Goal: Task Accomplishment & Management: Use online tool/utility

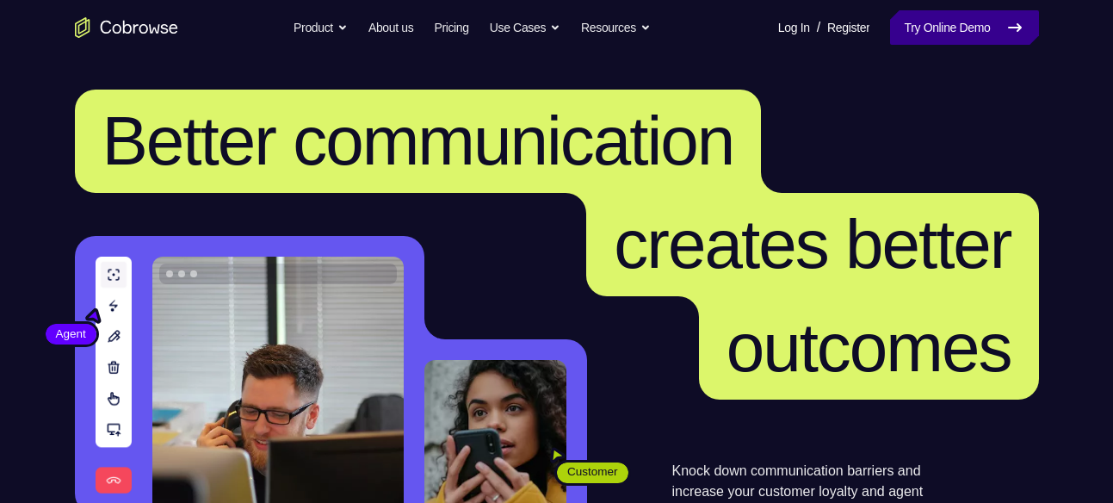
click at [984, 30] on link "Try Online Demo" at bounding box center [964, 27] width 148 height 34
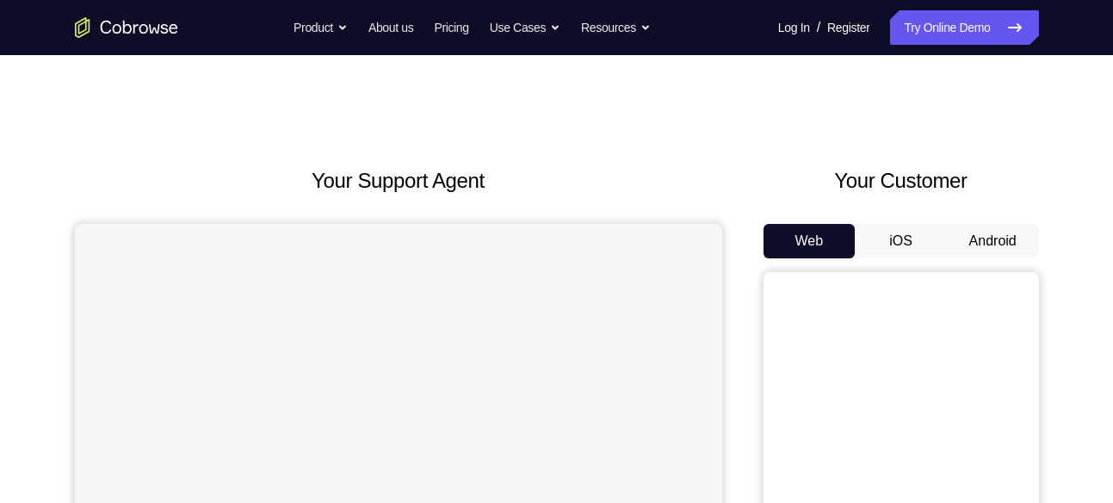
click at [1002, 238] on button "Android" at bounding box center [993, 241] width 92 height 34
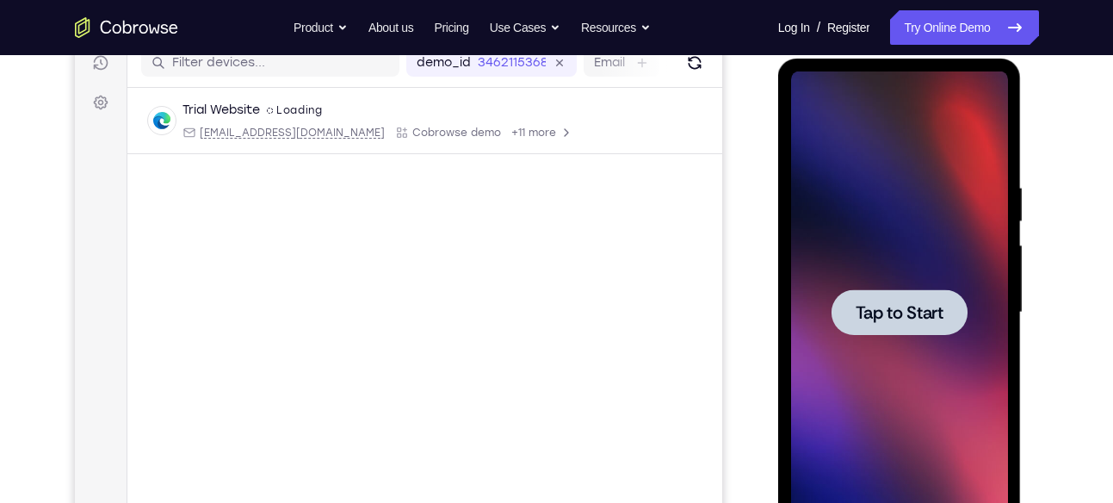
scroll to position [229, 0]
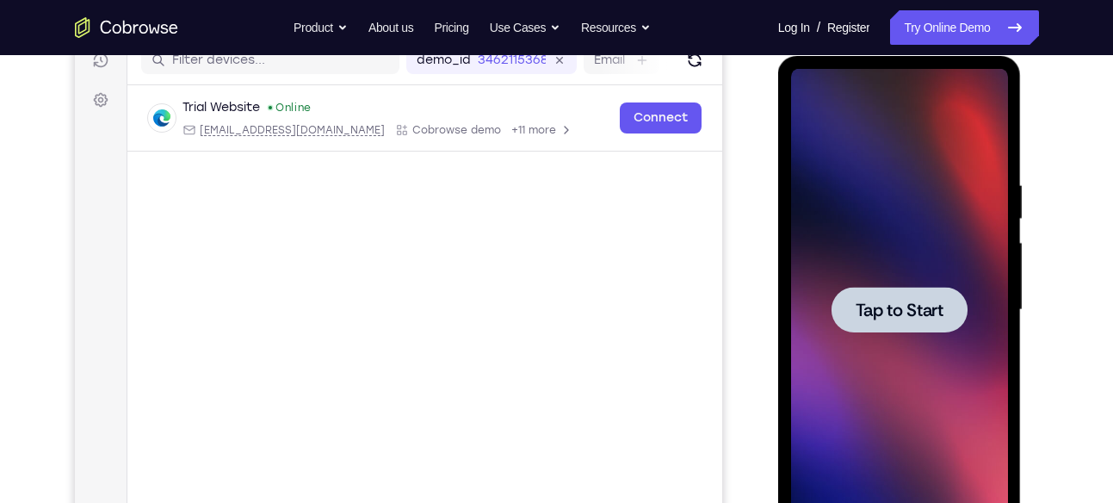
click at [897, 175] on div at bounding box center [899, 310] width 217 height 482
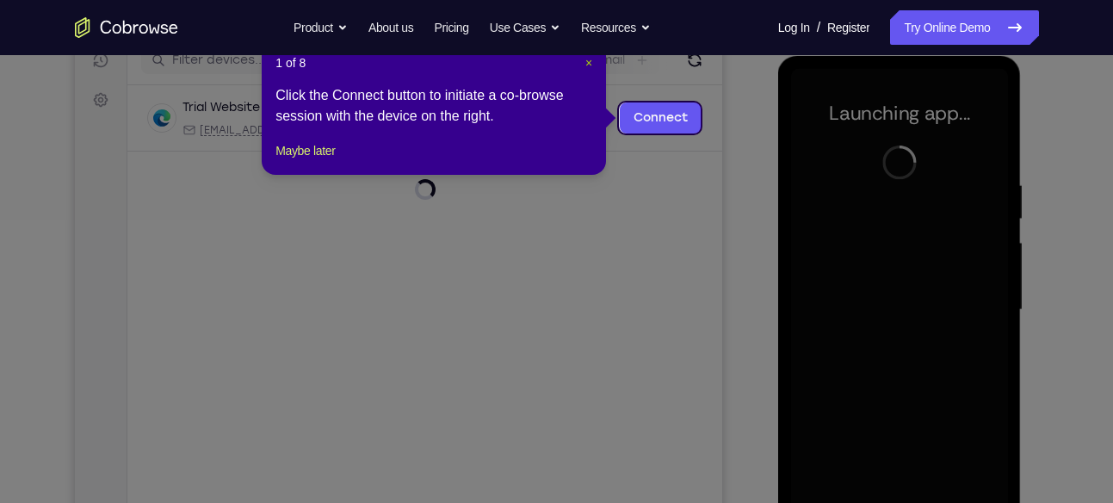
click at [585, 59] on span "×" at bounding box center [588, 63] width 7 height 14
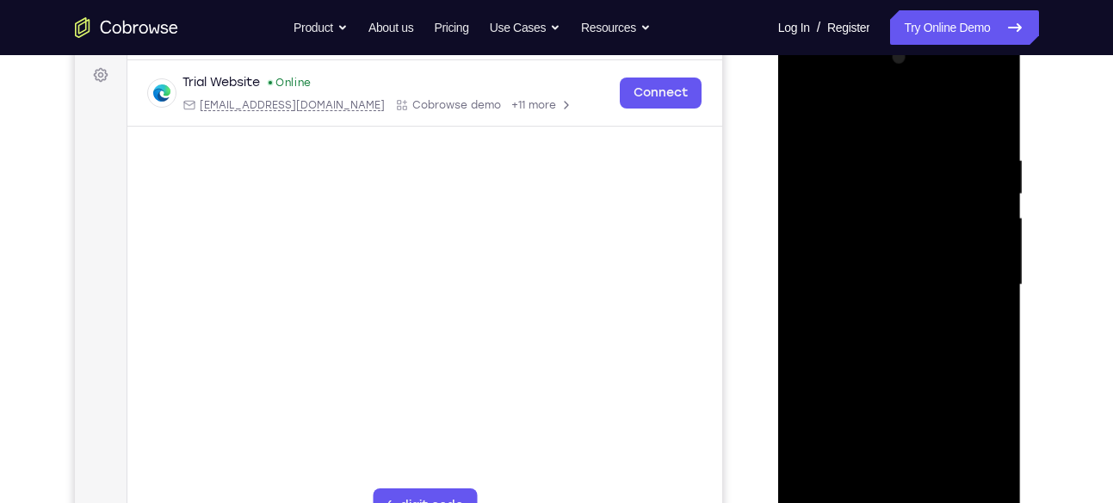
scroll to position [255, 0]
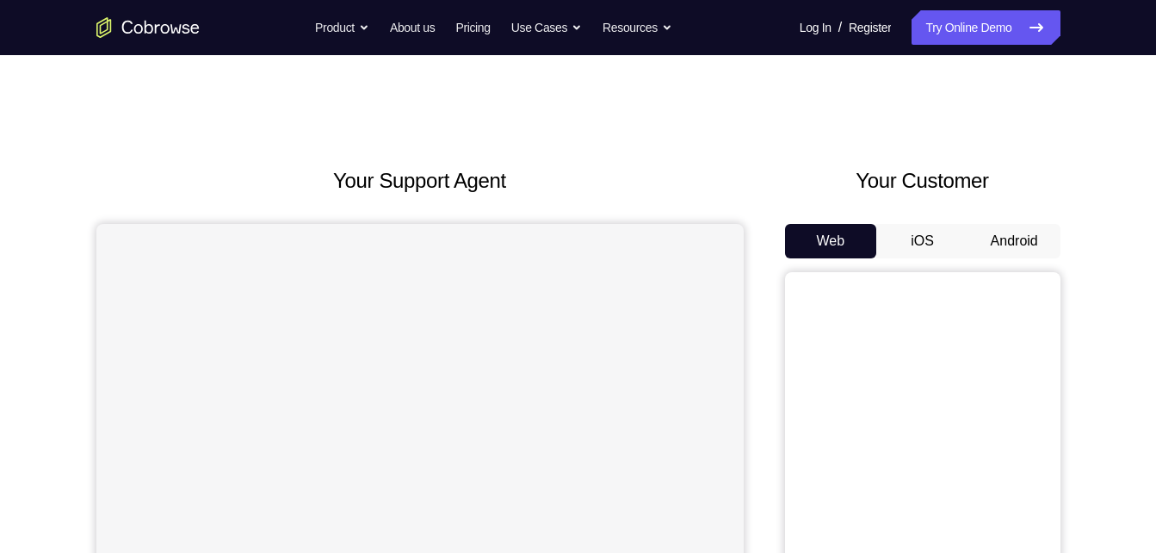
click at [1017, 235] on button "Android" at bounding box center [1014, 241] width 92 height 34
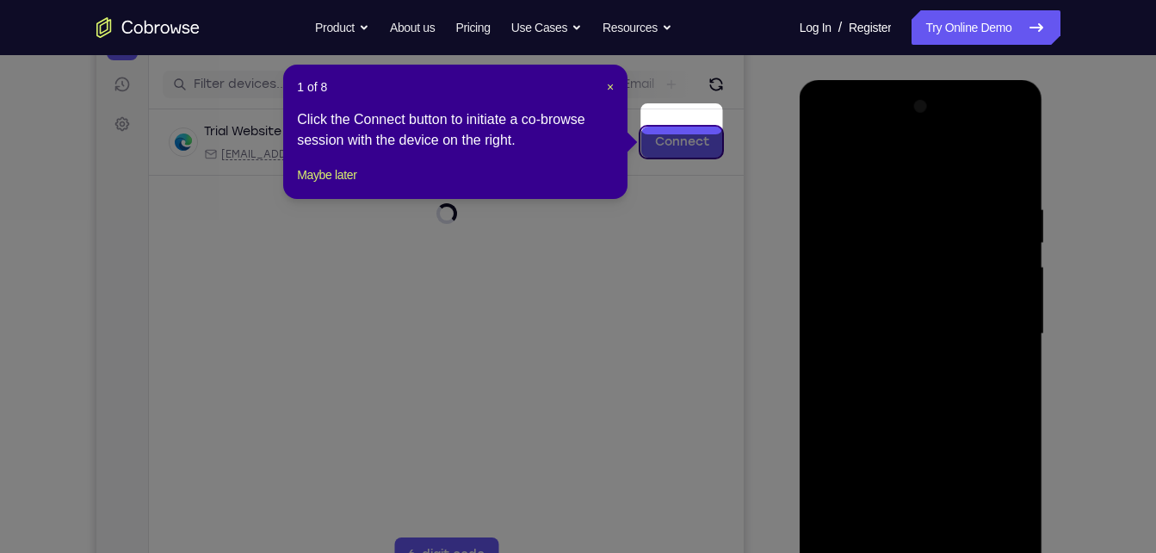
scroll to position [202, 0]
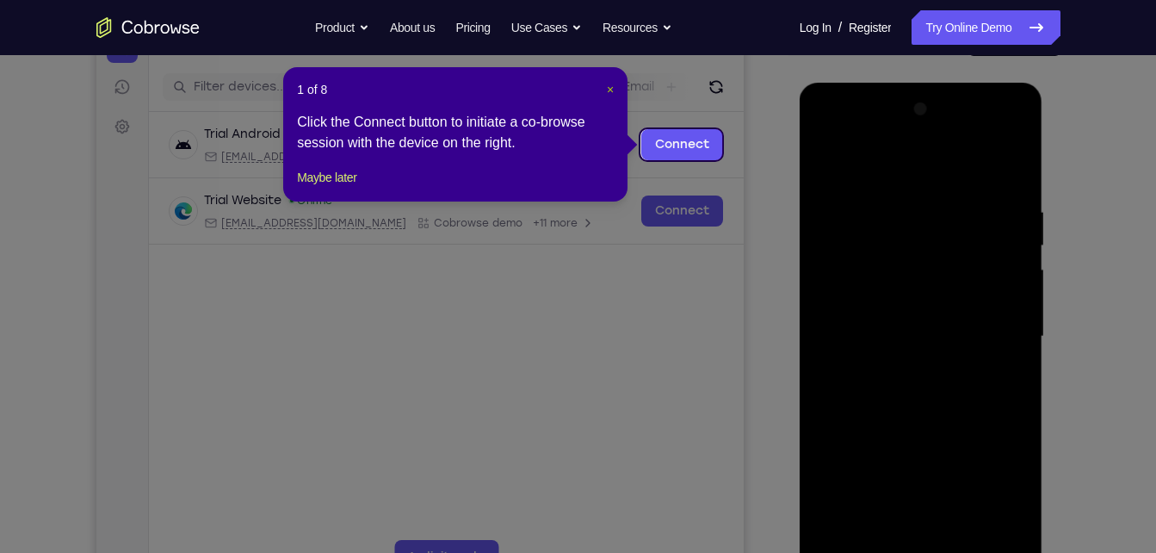
click at [609, 90] on span "×" at bounding box center [610, 90] width 7 height 14
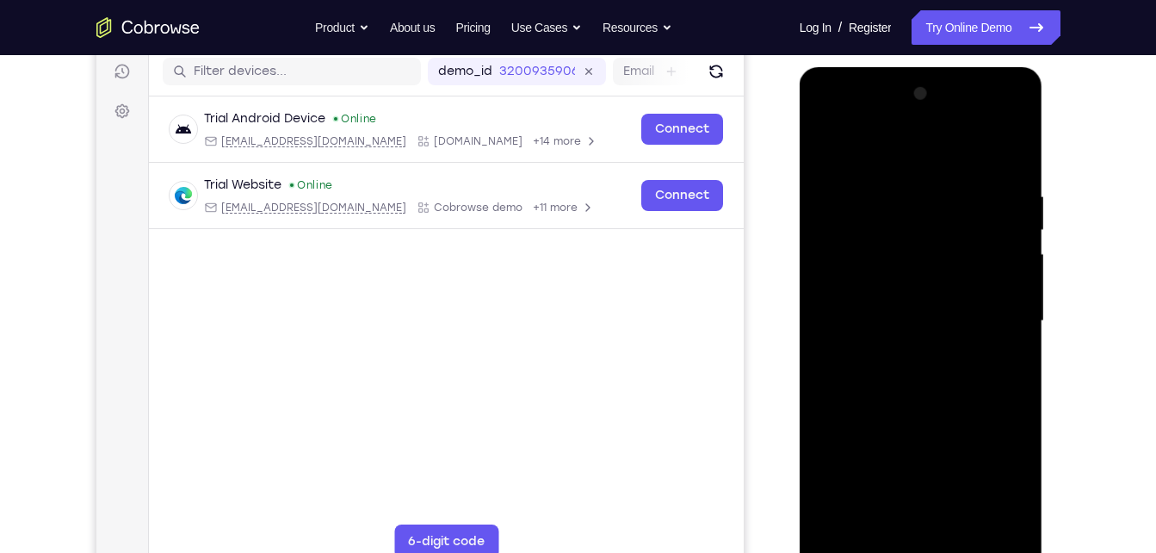
scroll to position [219, 0]
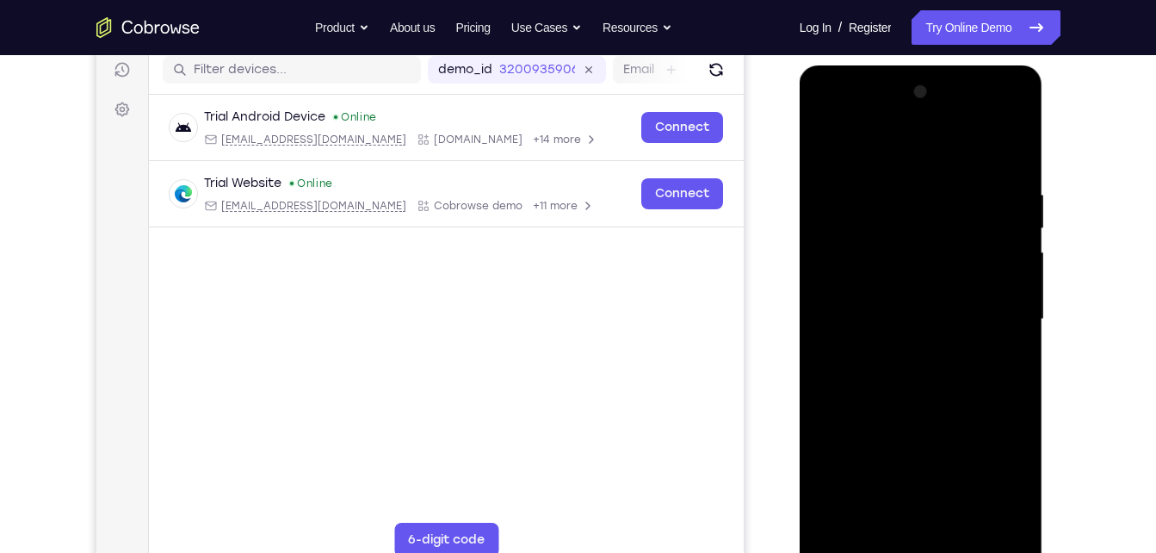
click at [920, 545] on div at bounding box center [921, 319] width 217 height 482
click at [994, 485] on div at bounding box center [921, 319] width 217 height 482
click at [912, 163] on div at bounding box center [921, 319] width 217 height 482
click at [997, 317] on div at bounding box center [921, 319] width 217 height 482
click at [901, 350] on div at bounding box center [921, 319] width 217 height 482
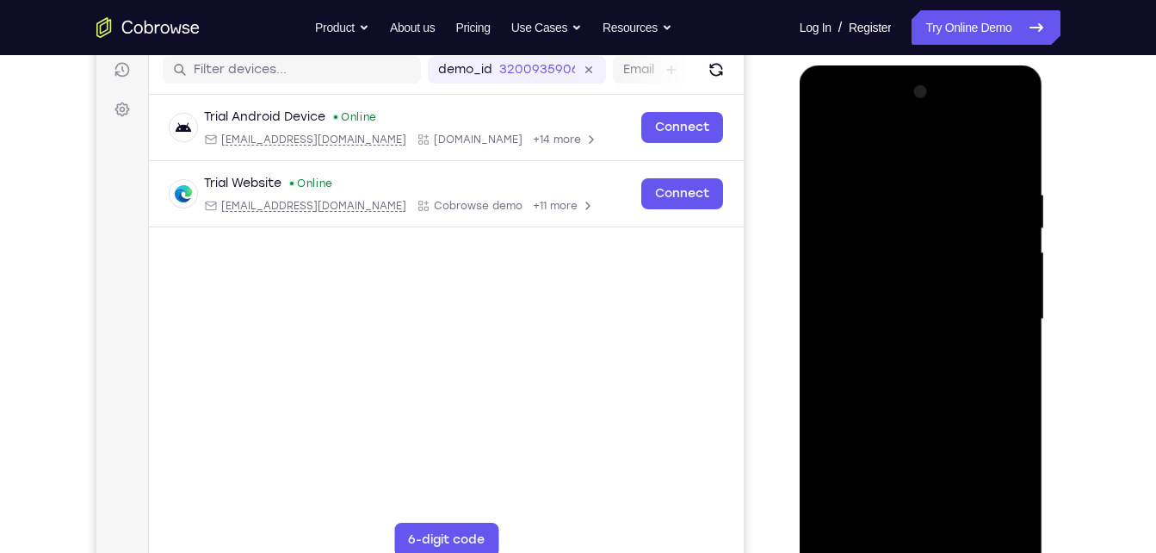
click at [910, 303] on div at bounding box center [921, 319] width 217 height 482
click at [881, 291] on div at bounding box center [921, 319] width 217 height 482
click at [869, 316] on div at bounding box center [921, 319] width 217 height 482
click at [851, 374] on div at bounding box center [921, 319] width 217 height 482
click at [889, 356] on div at bounding box center [921, 319] width 217 height 482
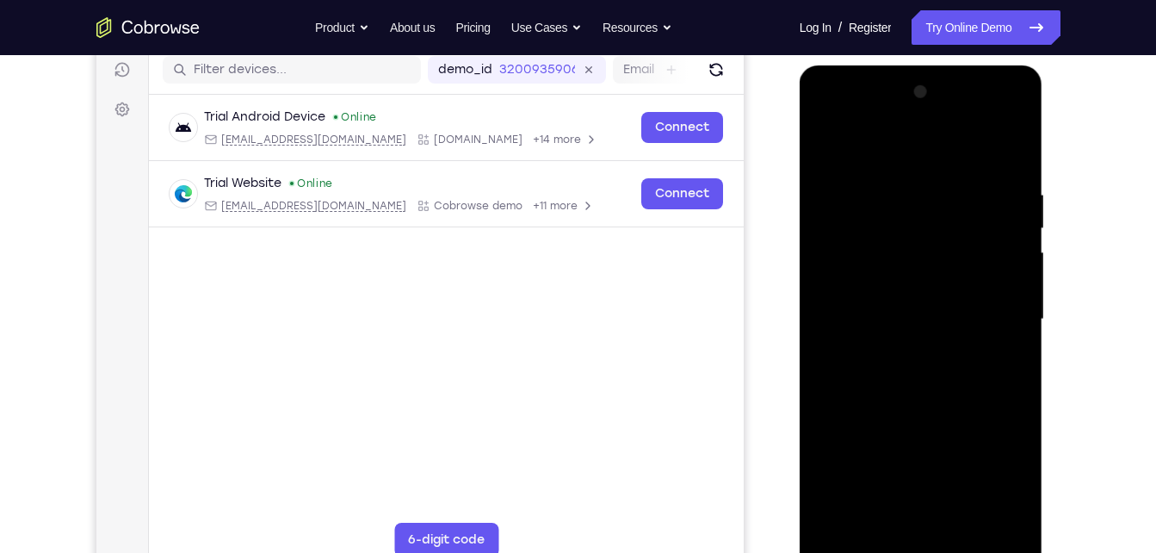
click at [889, 374] on div at bounding box center [921, 319] width 217 height 482
click at [926, 383] on div at bounding box center [921, 319] width 217 height 482
click at [964, 527] on div at bounding box center [921, 319] width 217 height 482
click at [928, 413] on div at bounding box center [921, 319] width 217 height 482
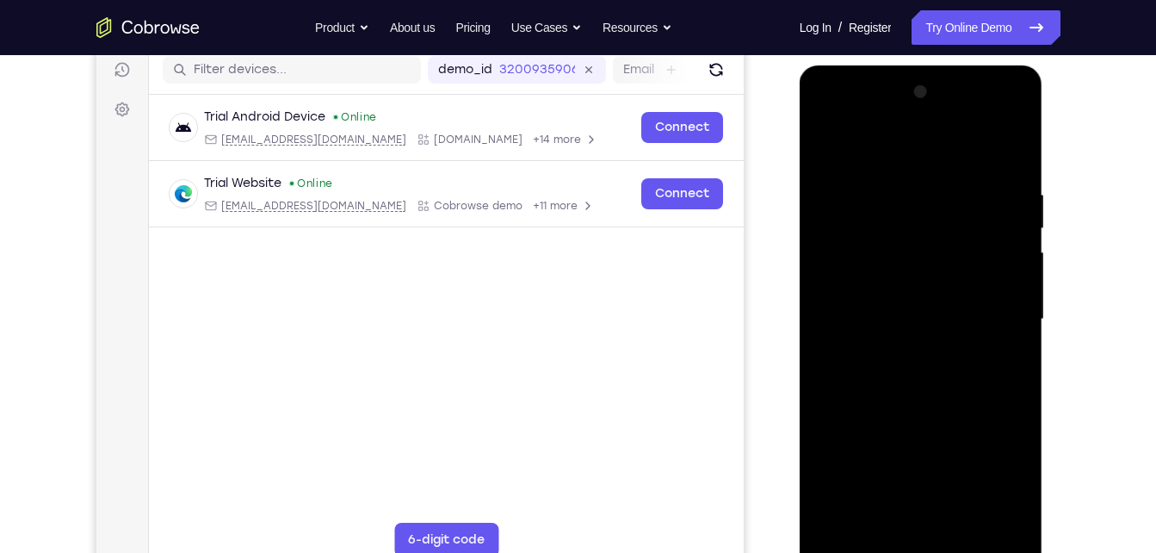
click at [910, 263] on div at bounding box center [921, 319] width 217 height 482
click at [832, 142] on div at bounding box center [921, 319] width 217 height 482
drag, startPoint x: 926, startPoint y: 399, endPoint x: 968, endPoint y: 275, distance: 130.7
click at [968, 275] on div at bounding box center [921, 319] width 217 height 482
drag, startPoint x: 915, startPoint y: 412, endPoint x: 969, endPoint y: 278, distance: 144.8
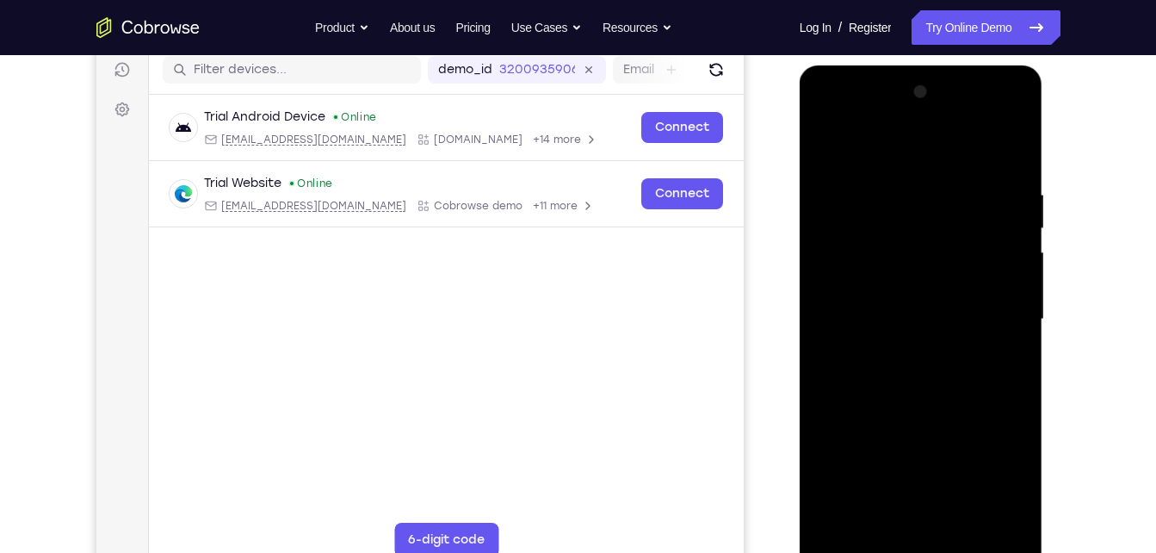
click at [969, 278] on div at bounding box center [921, 319] width 217 height 482
drag, startPoint x: 895, startPoint y: 457, endPoint x: 930, endPoint y: 302, distance: 158.7
click at [930, 302] on div at bounding box center [921, 319] width 217 height 482
drag, startPoint x: 930, startPoint y: 302, endPoint x: 966, endPoint y: 597, distance: 296.6
click at [966, 552] on html "Online web based iOS Simulators and Android Emulators. Run iPhone, iPad, Mobile…" at bounding box center [922, 323] width 245 height 516
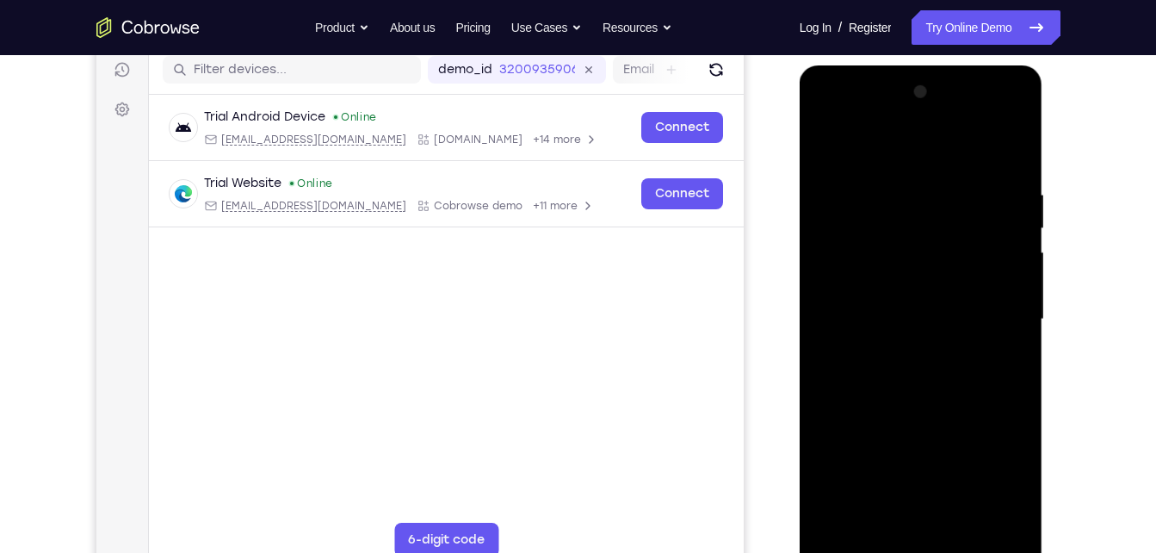
drag, startPoint x: 923, startPoint y: 483, endPoint x: 963, endPoint y: 304, distance: 183.6
click at [963, 304] on div at bounding box center [921, 319] width 217 height 482
drag, startPoint x: 912, startPoint y: 470, endPoint x: 956, endPoint y: 286, distance: 189.6
click at [956, 286] on div at bounding box center [921, 319] width 217 height 482
click at [893, 493] on div at bounding box center [921, 319] width 217 height 482
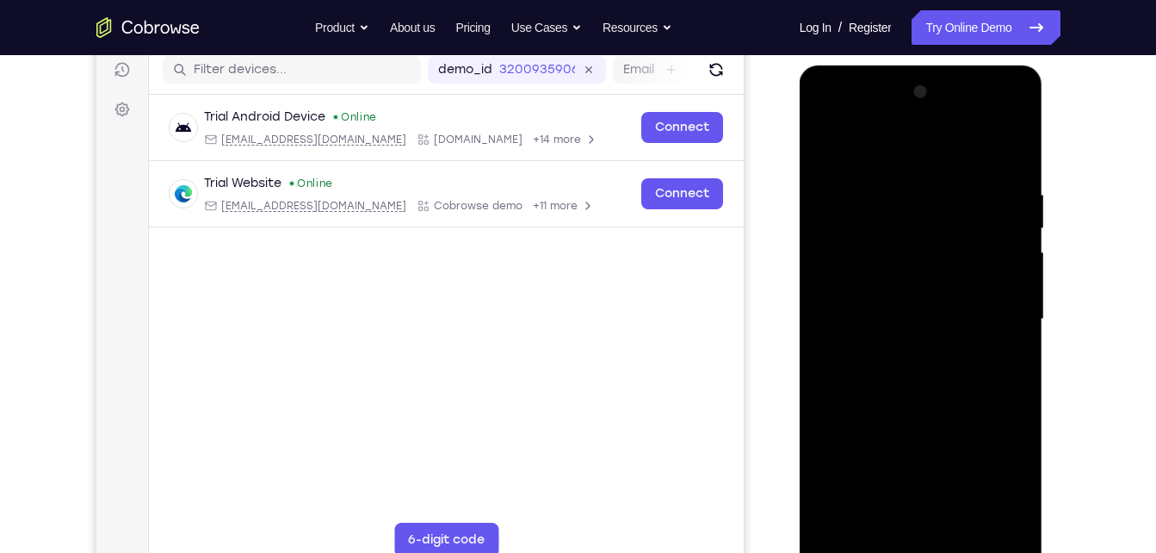
click at [862, 510] on div at bounding box center [921, 319] width 217 height 482
click at [1004, 366] on div at bounding box center [921, 319] width 217 height 482
click at [822, 145] on div at bounding box center [921, 319] width 217 height 482
click at [1021, 143] on div at bounding box center [921, 319] width 217 height 482
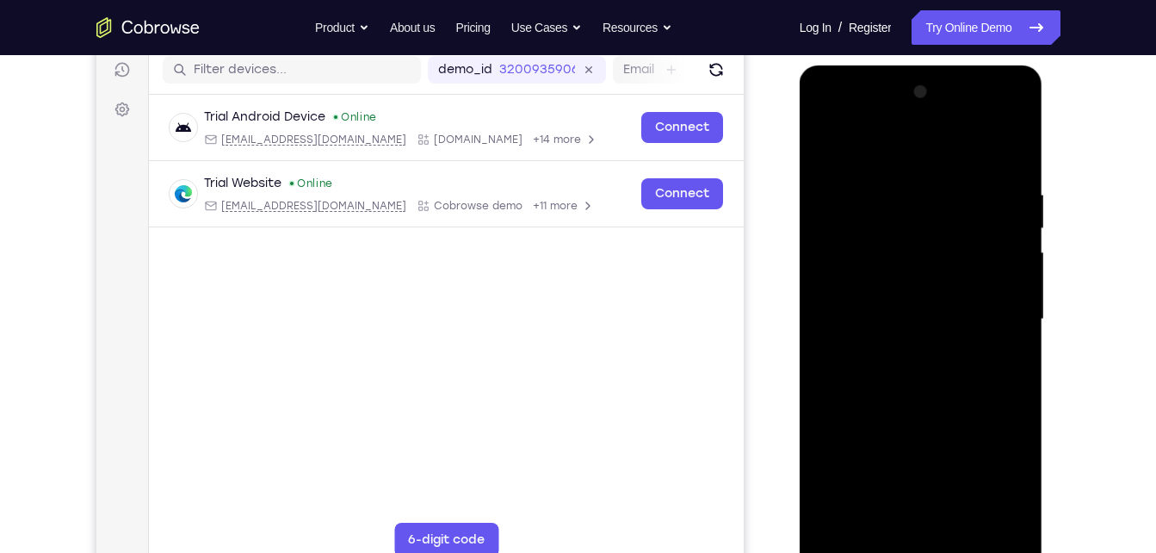
click at [968, 178] on div at bounding box center [921, 319] width 217 height 482
click at [866, 176] on div at bounding box center [921, 319] width 217 height 482
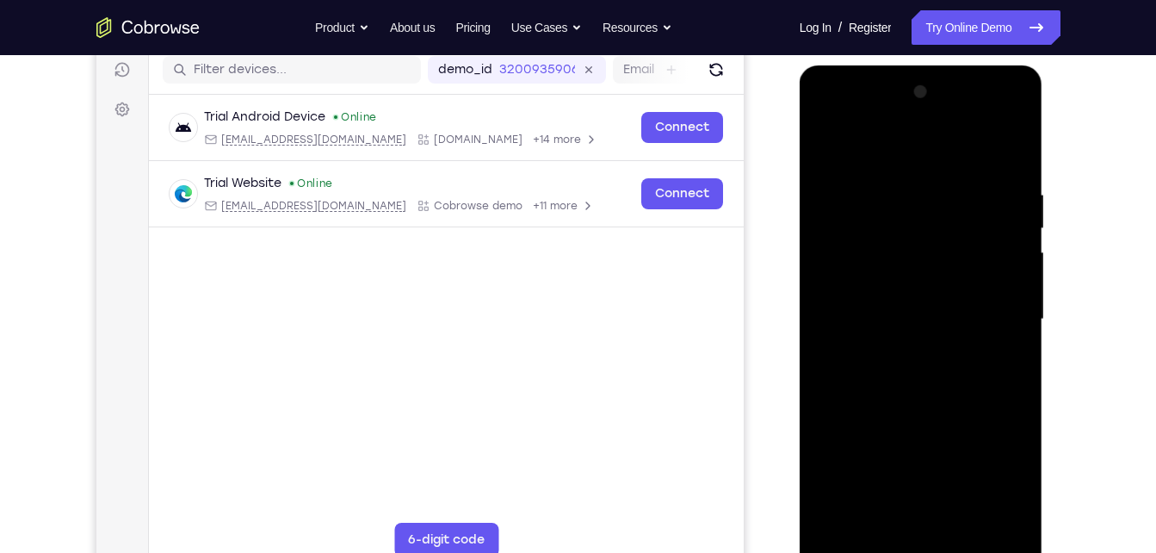
click at [830, 140] on div at bounding box center [921, 319] width 217 height 482
click at [965, 521] on div at bounding box center [921, 319] width 217 height 482
click at [932, 286] on div at bounding box center [921, 319] width 217 height 482
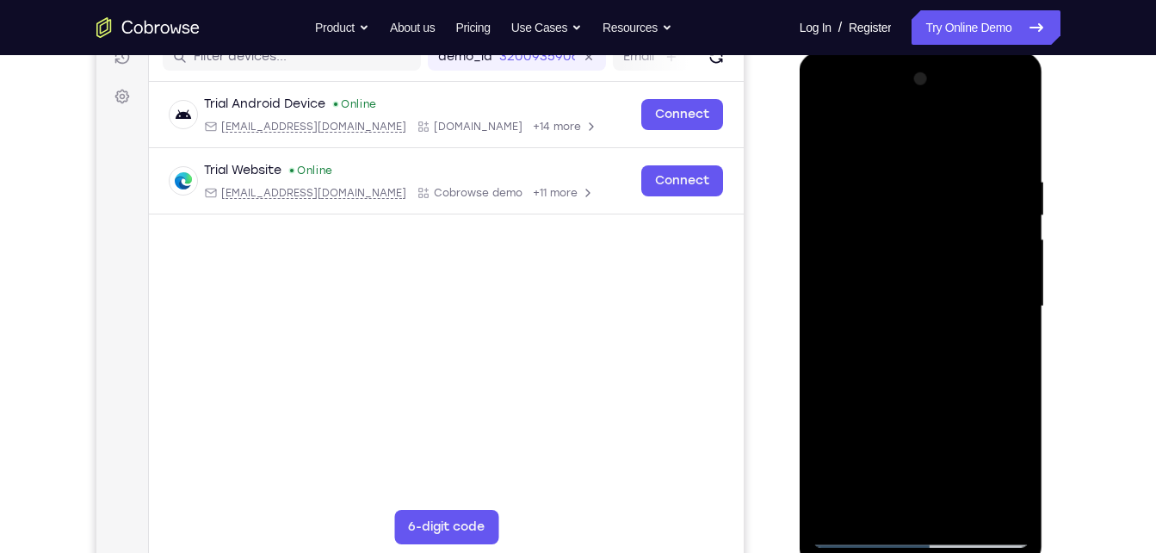
scroll to position [232, 0]
click at [831, 133] on div at bounding box center [921, 307] width 217 height 482
click at [1019, 133] on div at bounding box center [921, 307] width 217 height 482
click at [943, 150] on div at bounding box center [921, 307] width 217 height 482
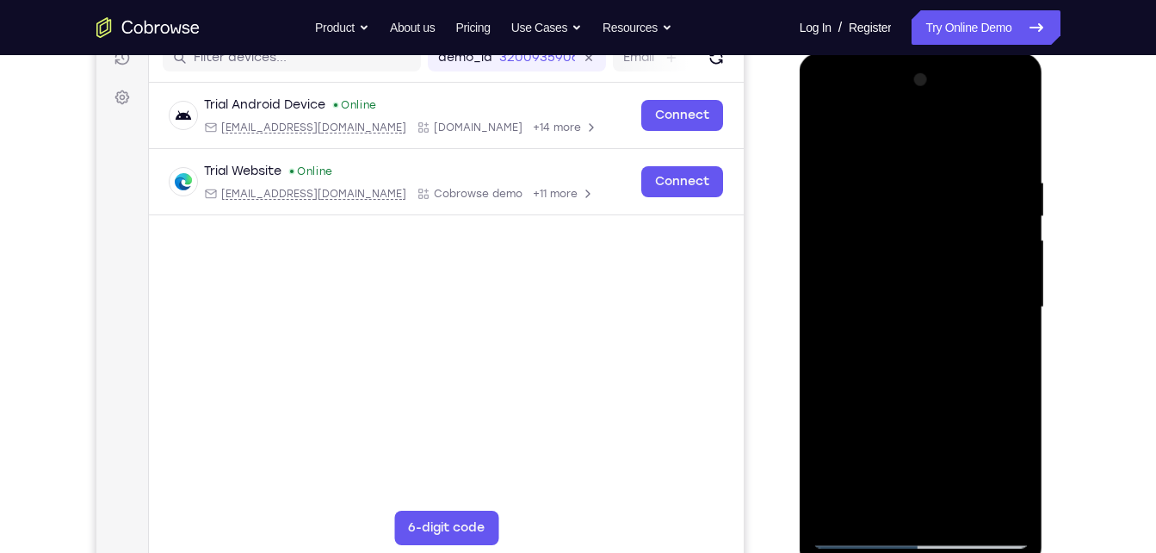
click at [946, 165] on div at bounding box center [921, 307] width 217 height 482
click at [962, 510] on div at bounding box center [921, 307] width 217 height 482
click at [882, 325] on div at bounding box center [921, 307] width 217 height 482
click at [880, 145] on div at bounding box center [921, 307] width 217 height 482
click at [866, 136] on div at bounding box center [921, 307] width 217 height 482
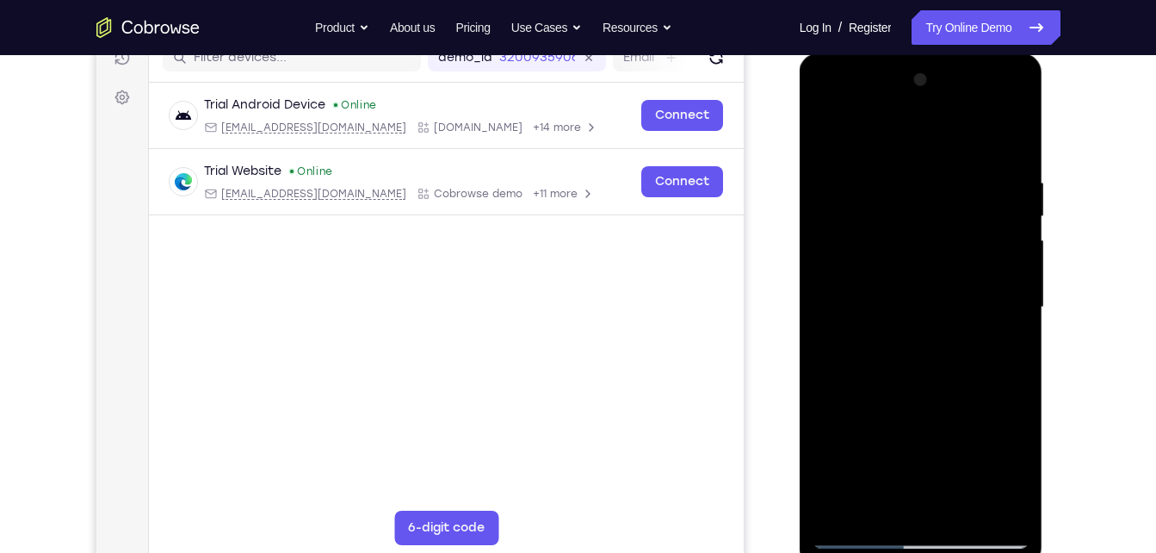
click at [866, 136] on div at bounding box center [921, 307] width 217 height 482
drag, startPoint x: 991, startPoint y: 426, endPoint x: 1002, endPoint y: 265, distance: 161.4
click at [1002, 265] on div at bounding box center [921, 307] width 217 height 482
click at [996, 368] on div at bounding box center [921, 307] width 217 height 482
click at [821, 133] on div at bounding box center [921, 307] width 217 height 482
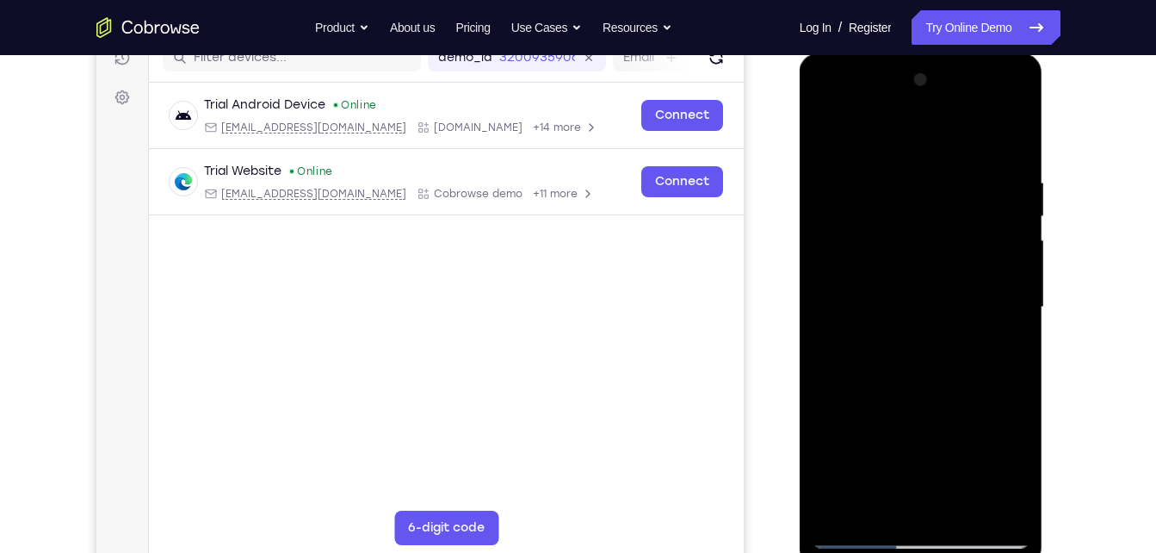
click at [962, 508] on div at bounding box center [921, 307] width 217 height 482
click at [927, 257] on div at bounding box center [921, 307] width 217 height 482
click at [1009, 470] on div at bounding box center [921, 307] width 217 height 482
click at [824, 136] on div at bounding box center [921, 307] width 217 height 482
click at [883, 495] on div at bounding box center [921, 307] width 217 height 482
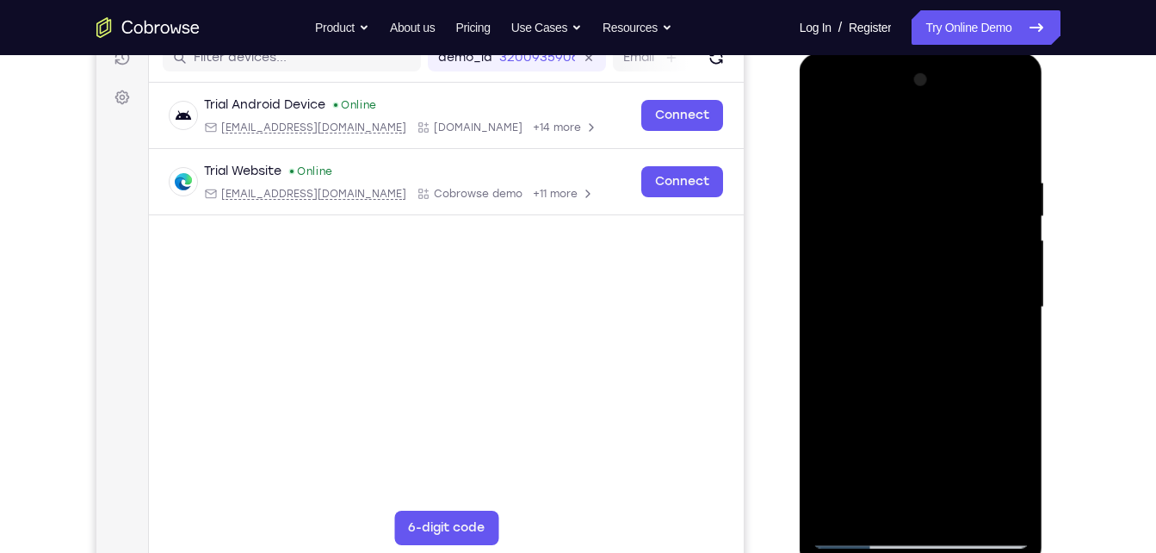
click at [826, 144] on div at bounding box center [921, 307] width 217 height 482
click at [887, 263] on div at bounding box center [921, 307] width 217 height 482
click at [869, 503] on div at bounding box center [921, 307] width 217 height 482
click at [1007, 483] on div at bounding box center [921, 307] width 217 height 482
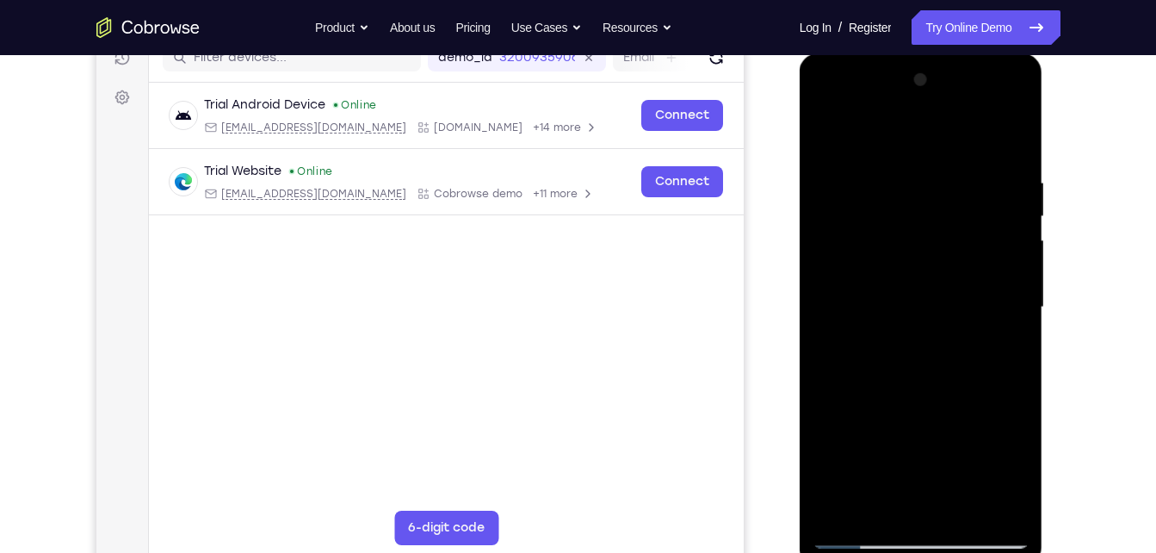
click at [1007, 483] on div at bounding box center [921, 307] width 217 height 482
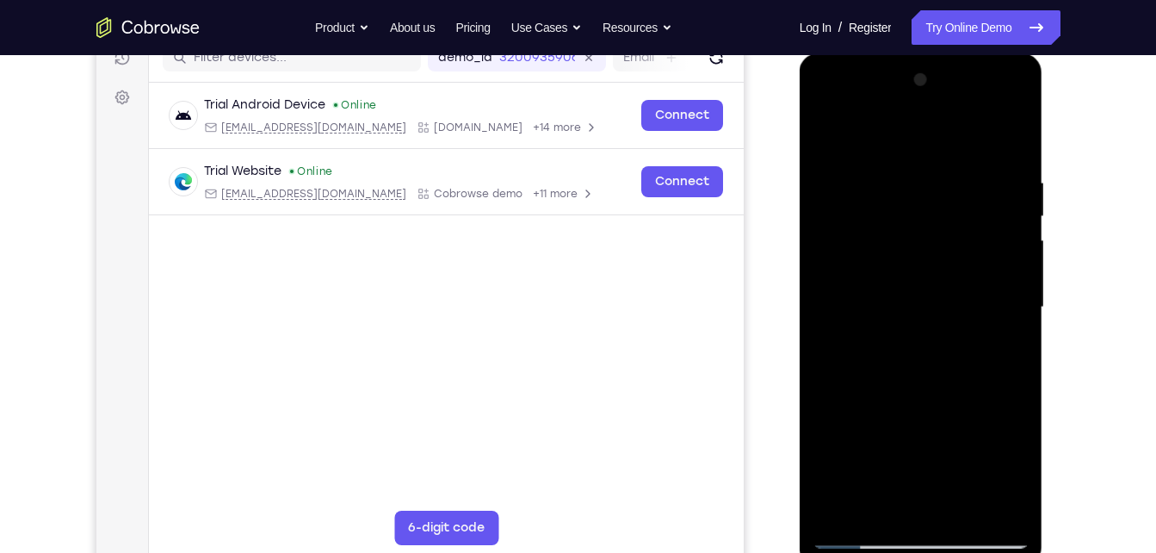
click at [1007, 483] on div at bounding box center [921, 307] width 217 height 482
click at [821, 145] on div at bounding box center [921, 307] width 217 height 482
click at [896, 265] on div at bounding box center [921, 307] width 217 height 482
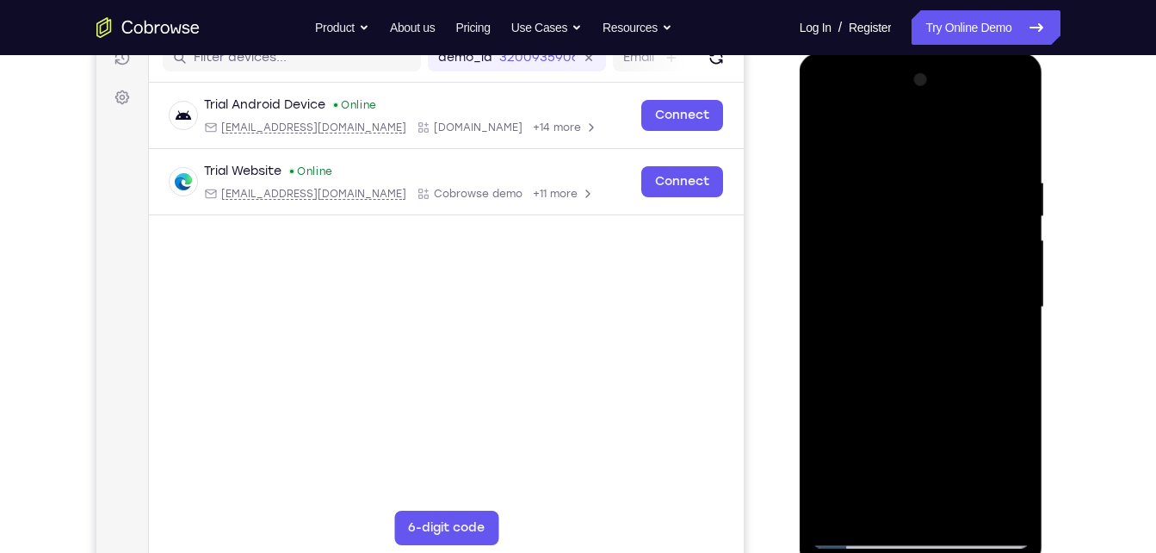
drag, startPoint x: 889, startPoint y: 279, endPoint x: 928, endPoint y: 165, distance: 120.0
click at [928, 165] on div at bounding box center [921, 307] width 217 height 482
click at [825, 139] on div at bounding box center [921, 307] width 217 height 482
click at [993, 21] on link "Try Online Demo" at bounding box center [986, 27] width 148 height 34
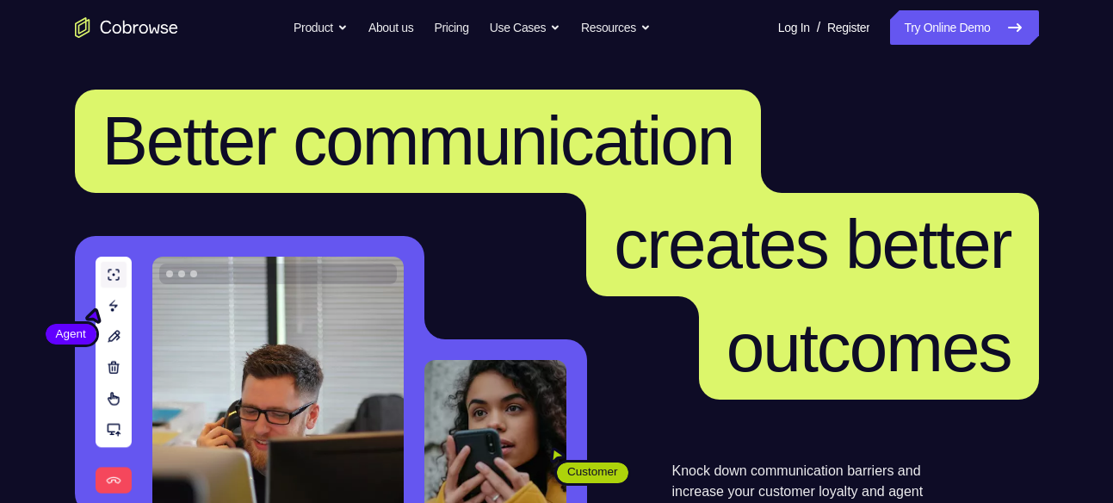
drag, startPoint x: 0, startPoint y: 0, endPoint x: 926, endPoint y: 6, distance: 926.2
drag, startPoint x: 926, startPoint y: 6, endPoint x: 757, endPoint y: 117, distance: 202.0
click at [734, 117] on span "Better communication" at bounding box center [418, 140] width 632 height 77
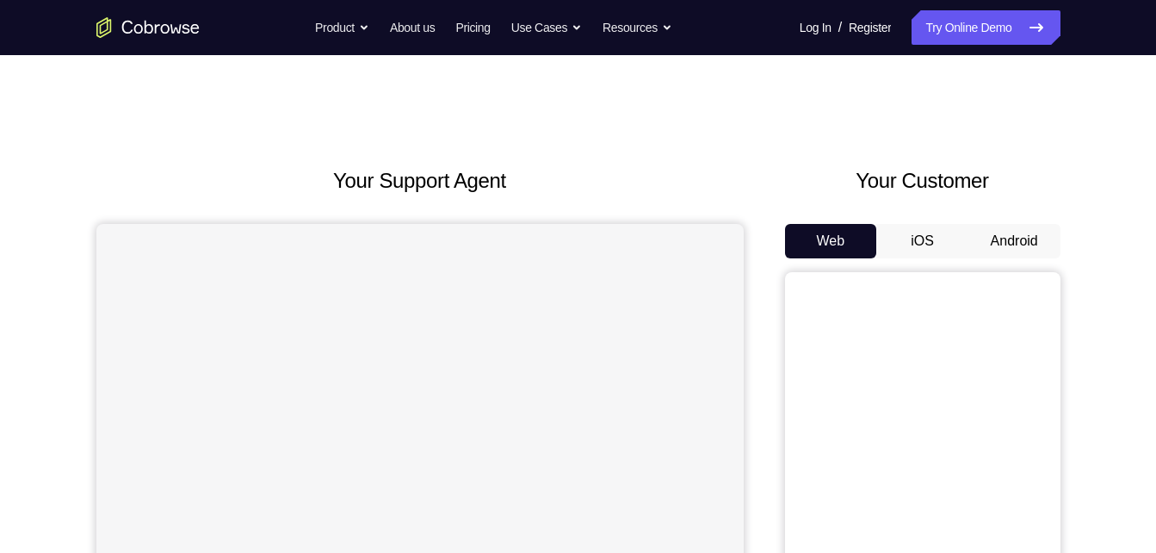
click at [1005, 249] on button "Android" at bounding box center [1014, 241] width 92 height 34
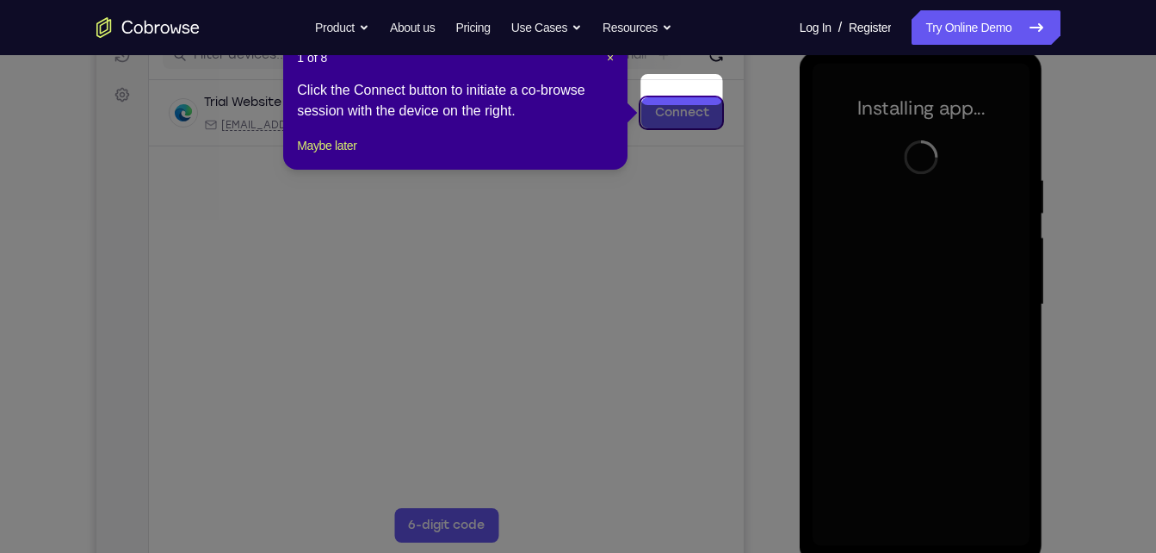
scroll to position [233, 0]
click at [609, 58] on span "×" at bounding box center [610, 59] width 7 height 14
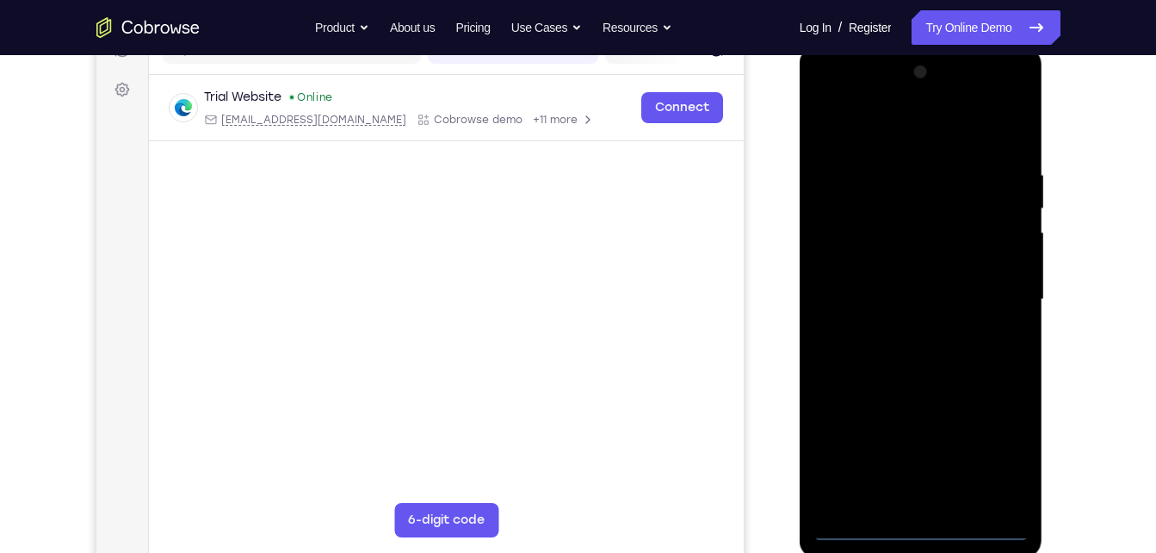
scroll to position [238, 0]
click at [922, 525] on div at bounding box center [921, 301] width 217 height 482
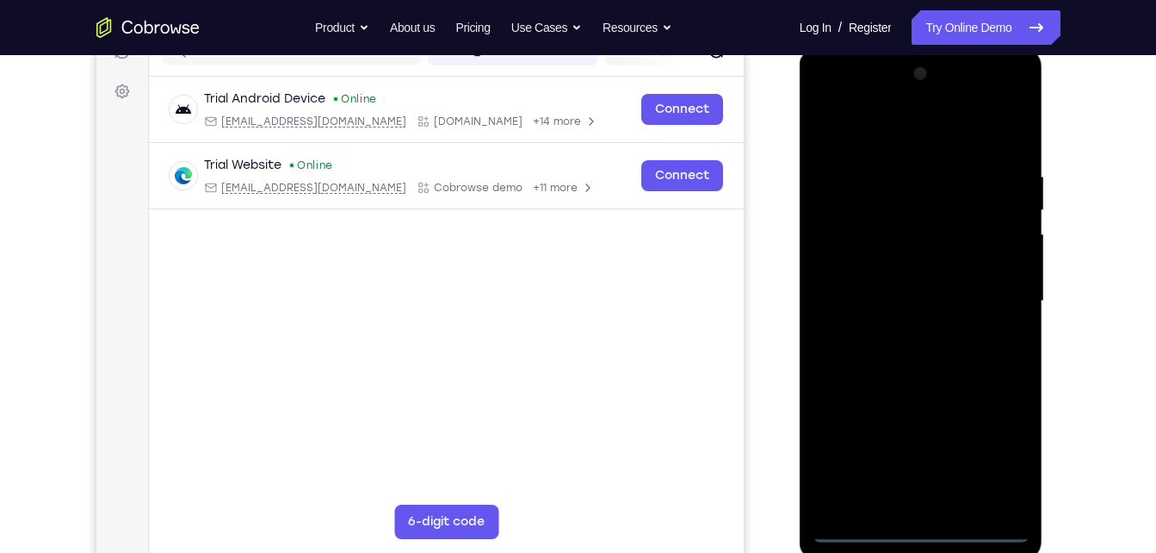
click at [989, 454] on div at bounding box center [921, 301] width 217 height 482
click at [917, 139] on div at bounding box center [921, 301] width 217 height 482
click at [849, 248] on div at bounding box center [921, 301] width 217 height 482
click at [903, 305] on div at bounding box center [921, 301] width 217 height 482
click at [875, 289] on div at bounding box center [921, 301] width 217 height 482
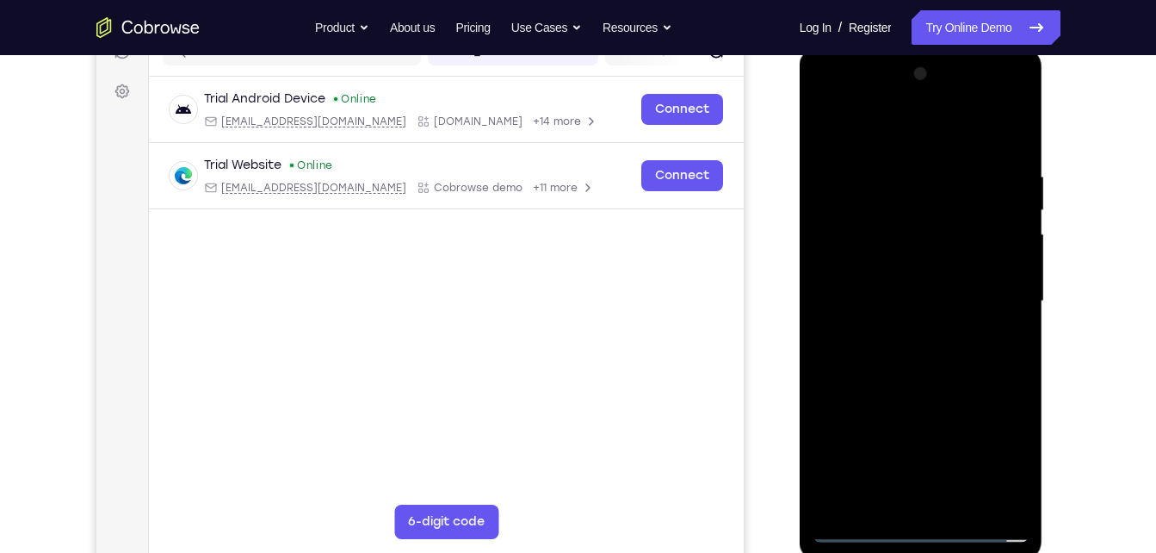
click at [873, 317] on div at bounding box center [921, 301] width 217 height 482
drag, startPoint x: 870, startPoint y: 137, endPoint x: 907, endPoint y: 53, distance: 91.3
click at [907, 53] on div at bounding box center [922, 303] width 244 height 513
drag, startPoint x: 873, startPoint y: 386, endPoint x: 900, endPoint y: 246, distance: 143.0
click at [900, 246] on div at bounding box center [921, 301] width 217 height 482
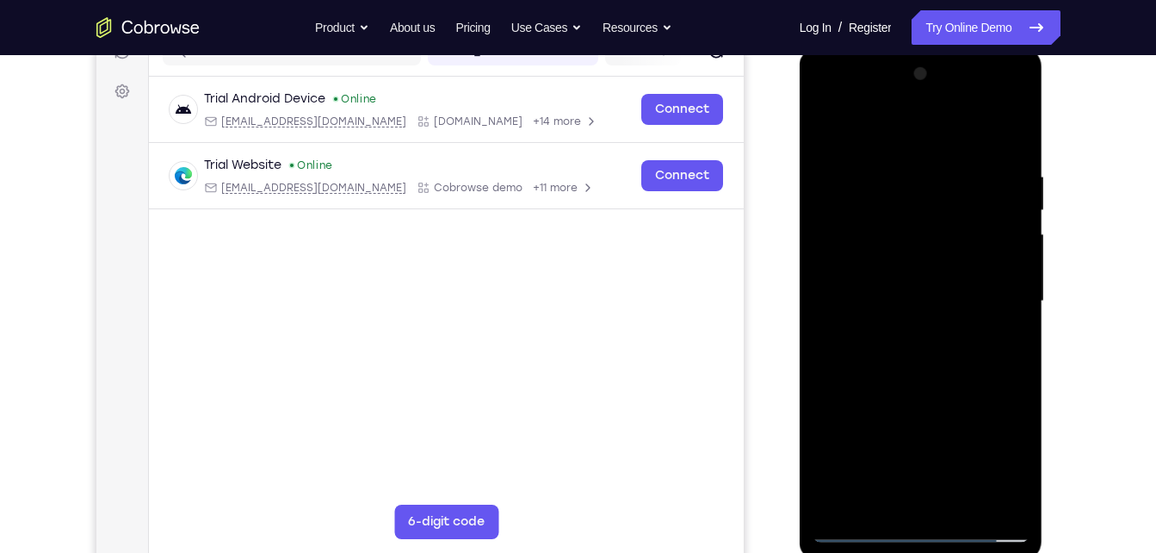
click at [912, 496] on div at bounding box center [921, 301] width 217 height 482
click at [900, 507] on div at bounding box center [921, 301] width 217 height 482
click at [982, 151] on div at bounding box center [921, 301] width 217 height 482
click at [926, 386] on div at bounding box center [921, 301] width 217 height 482
click at [1023, 502] on div at bounding box center [921, 301] width 217 height 482
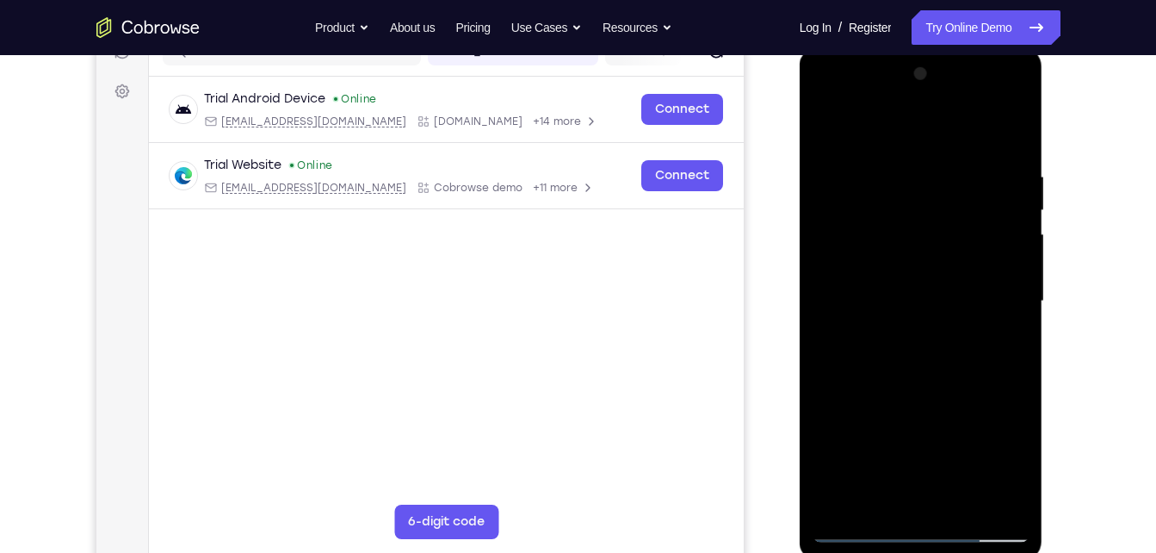
click at [1023, 502] on div at bounding box center [921, 301] width 217 height 482
click at [1015, 133] on div at bounding box center [921, 301] width 217 height 482
click at [832, 134] on div at bounding box center [921, 301] width 217 height 482
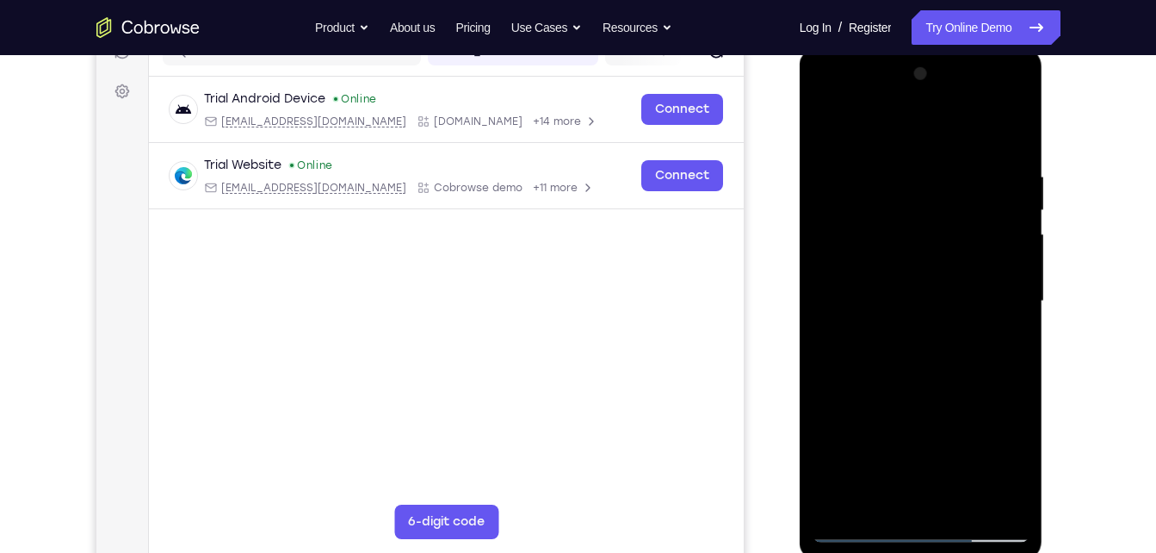
click at [992, 132] on div at bounding box center [921, 301] width 217 height 482
drag, startPoint x: 924, startPoint y: 288, endPoint x: 976, endPoint y: 169, distance: 130.3
click at [976, 169] on div at bounding box center [921, 301] width 217 height 482
drag, startPoint x: 949, startPoint y: 253, endPoint x: 965, endPoint y: 166, distance: 88.3
click at [965, 166] on div at bounding box center [921, 301] width 217 height 482
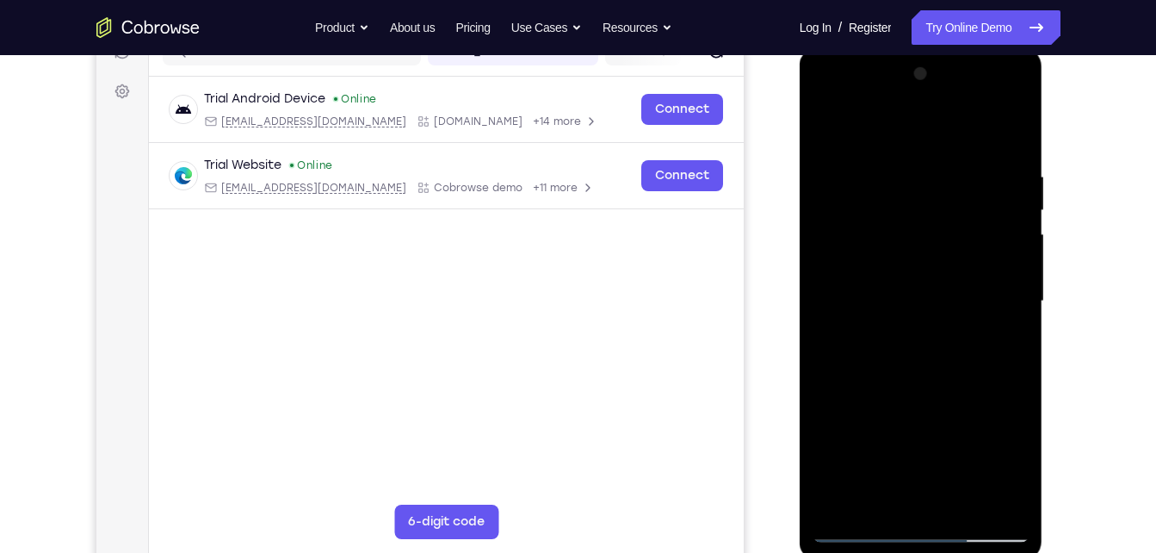
drag, startPoint x: 965, startPoint y: 166, endPoint x: 972, endPoint y: 334, distance: 168.0
click at [972, 334] on div at bounding box center [921, 301] width 217 height 482
click at [827, 128] on div at bounding box center [921, 301] width 217 height 482
click at [829, 99] on div at bounding box center [921, 301] width 217 height 482
click at [992, 294] on div at bounding box center [921, 301] width 217 height 482
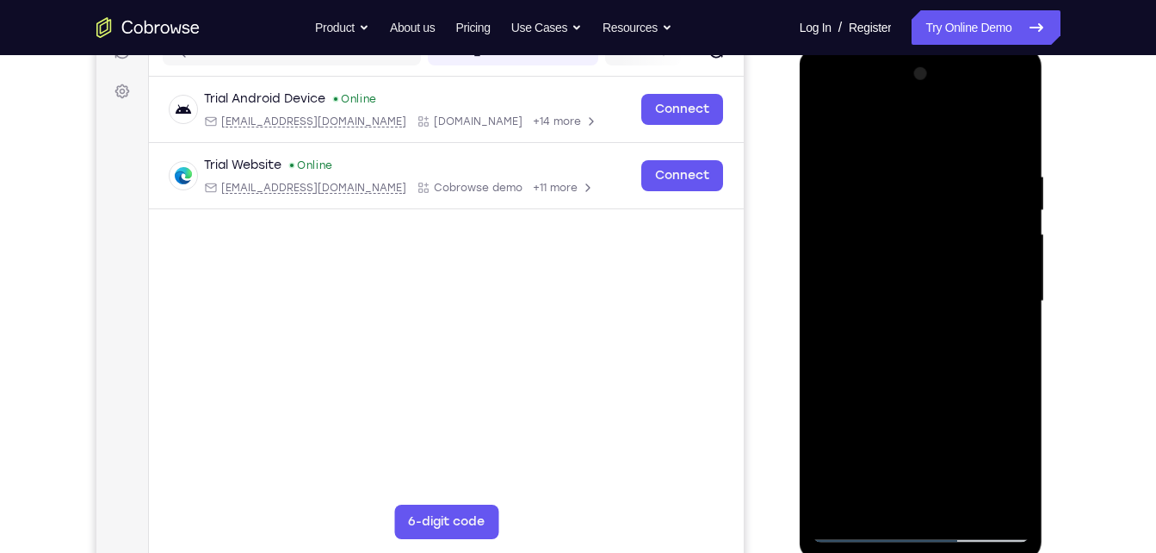
click at [900, 330] on div at bounding box center [921, 301] width 217 height 482
click at [922, 281] on div at bounding box center [921, 301] width 217 height 482
click at [888, 252] on div at bounding box center [921, 301] width 217 height 482
click at [881, 294] on div at bounding box center [921, 301] width 217 height 482
click at [869, 343] on div at bounding box center [921, 301] width 217 height 482
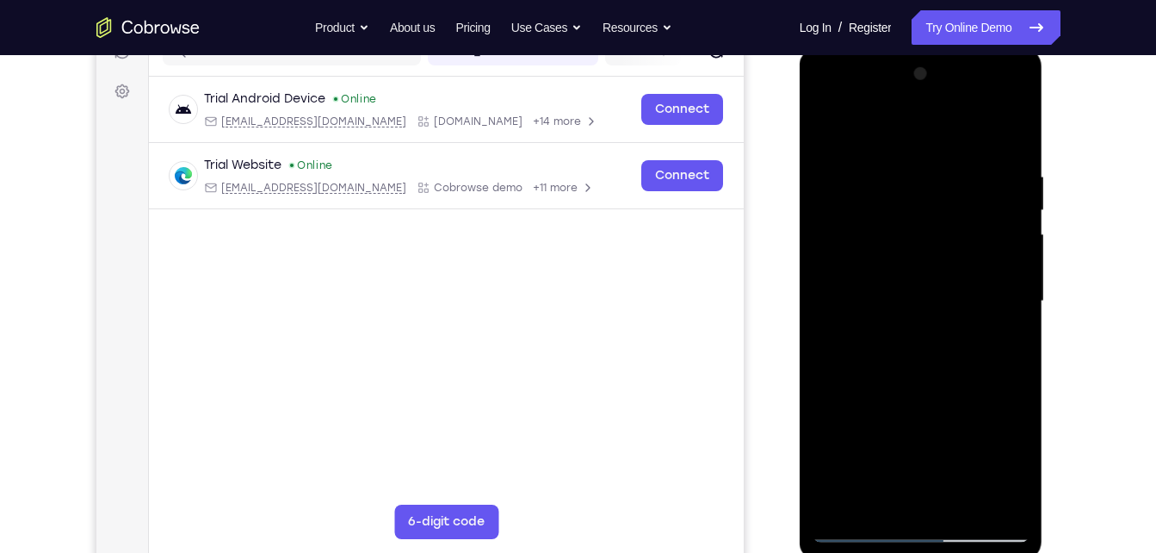
click at [892, 306] on div at bounding box center [921, 301] width 217 height 482
click at [892, 356] on div at bounding box center [921, 301] width 217 height 482
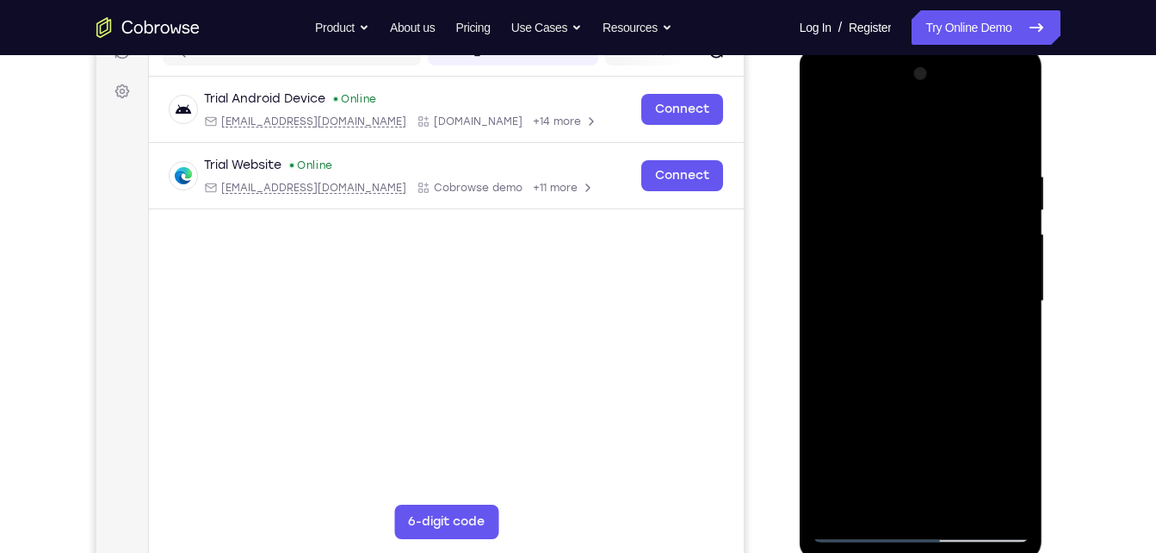
click at [892, 356] on div at bounding box center [921, 301] width 217 height 482
click at [889, 373] on div at bounding box center [921, 301] width 217 height 482
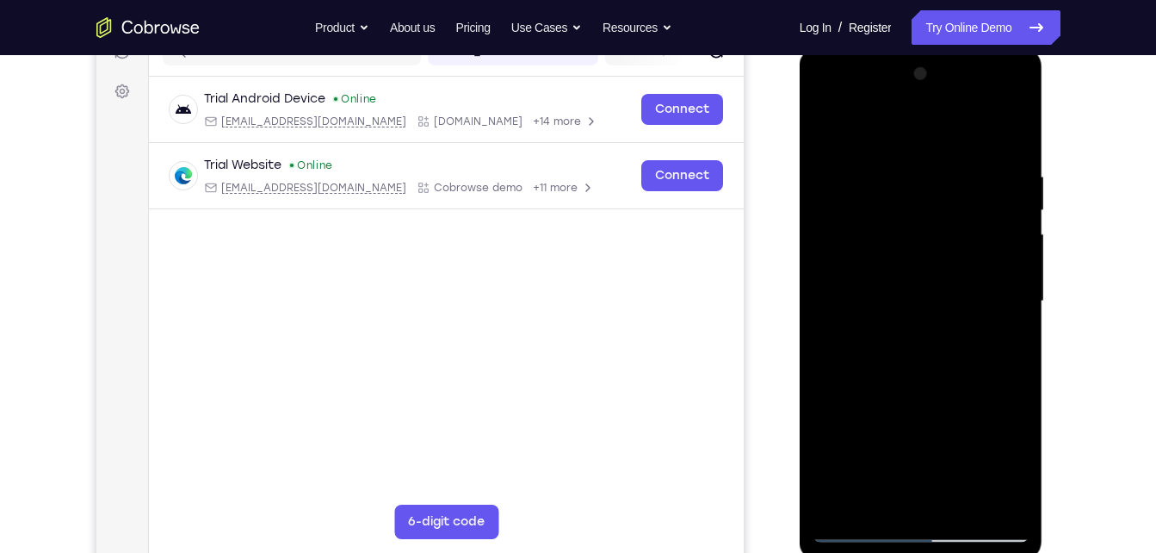
drag, startPoint x: 890, startPoint y: 399, endPoint x: 898, endPoint y: 377, distance: 23.7
click at [898, 377] on div at bounding box center [921, 301] width 217 height 482
click at [1012, 123] on div at bounding box center [921, 301] width 217 height 482
click at [830, 123] on div at bounding box center [921, 301] width 217 height 482
click at [960, 504] on div at bounding box center [921, 301] width 217 height 482
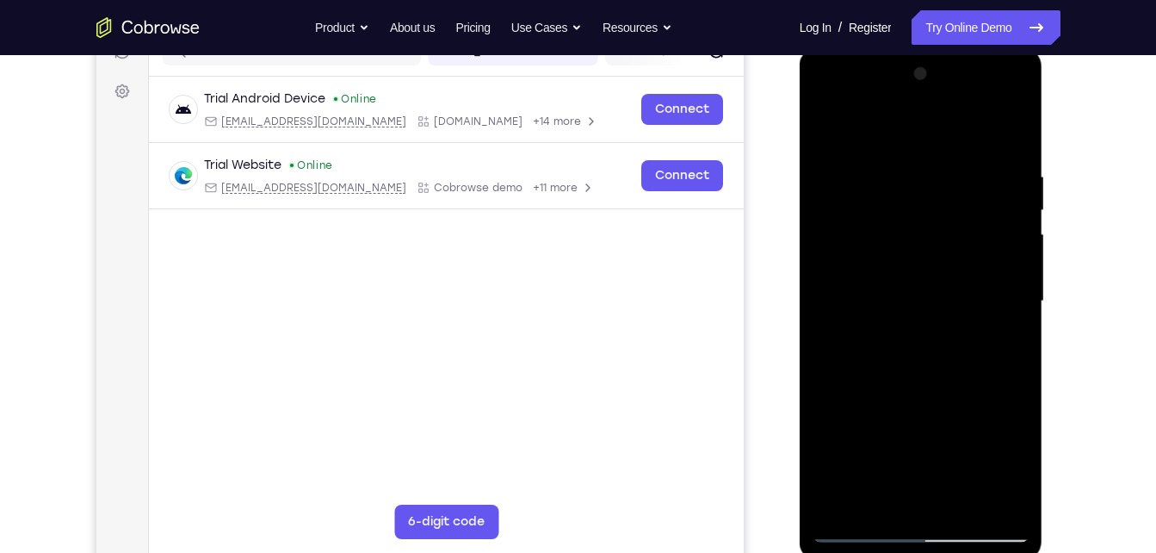
click at [921, 390] on div at bounding box center [921, 301] width 217 height 482
click at [1013, 207] on div at bounding box center [921, 301] width 217 height 482
drag, startPoint x: 1013, startPoint y: 207, endPoint x: 794, endPoint y: 235, distance: 221.3
click at [800, 235] on html "Online web based iOS Simulators and Android Emulators. Run iPhone, iPad, Mobile…" at bounding box center [922, 305] width 245 height 516
drag, startPoint x: 895, startPoint y: 405, endPoint x: 942, endPoint y: 185, distance: 224.4
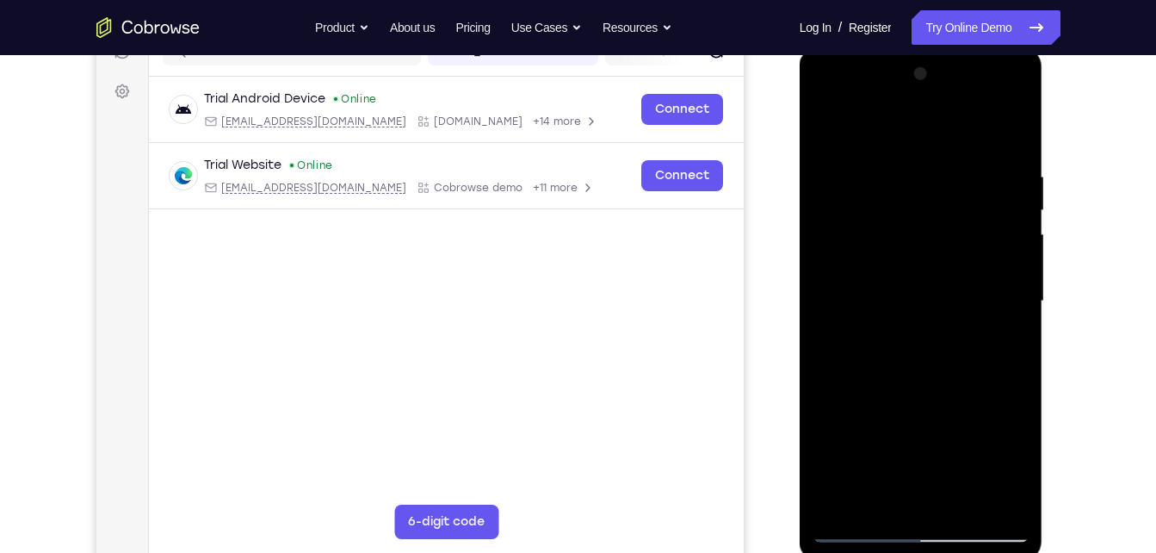
click at [942, 185] on div at bounding box center [921, 301] width 217 height 482
drag, startPoint x: 906, startPoint y: 413, endPoint x: 918, endPoint y: 225, distance: 188.8
click at [918, 225] on div at bounding box center [921, 301] width 217 height 482
drag, startPoint x: 887, startPoint y: 451, endPoint x: 918, endPoint y: 267, distance: 186.9
click at [918, 267] on div at bounding box center [921, 301] width 217 height 482
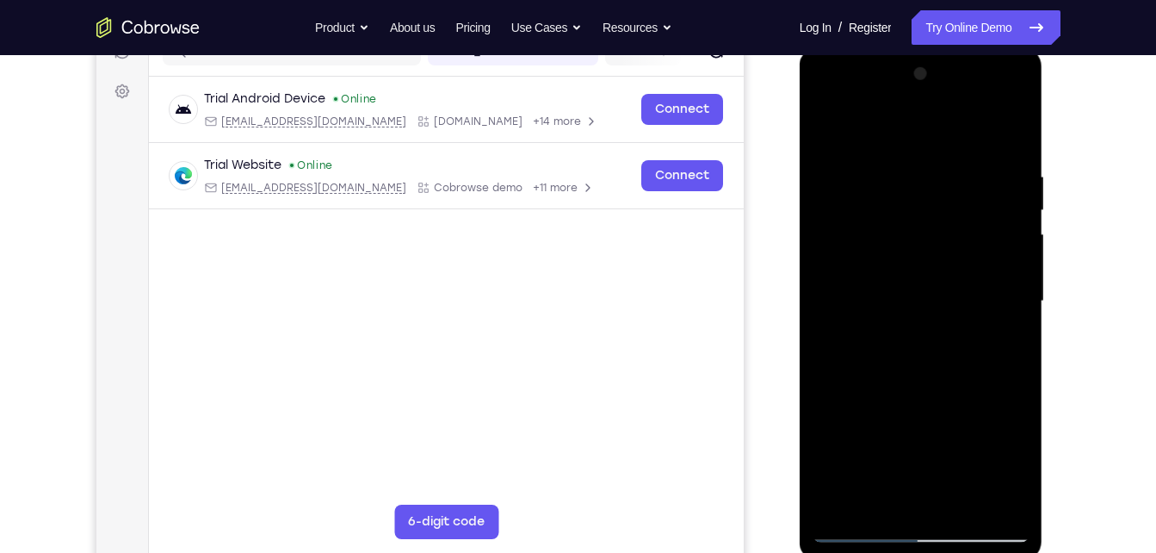
drag, startPoint x: 878, startPoint y: 410, endPoint x: 924, endPoint y: 264, distance: 152.5
click at [924, 264] on div at bounding box center [921, 301] width 217 height 482
drag, startPoint x: 902, startPoint y: 454, endPoint x: 913, endPoint y: 597, distance: 143.3
click at [913, 552] on html "Online web based iOS Simulators and Android Emulators. Run iPhone, iPad, Mobile…" at bounding box center [922, 305] width 245 height 516
drag, startPoint x: 880, startPoint y: 318, endPoint x: 907, endPoint y: 300, distance: 33.4
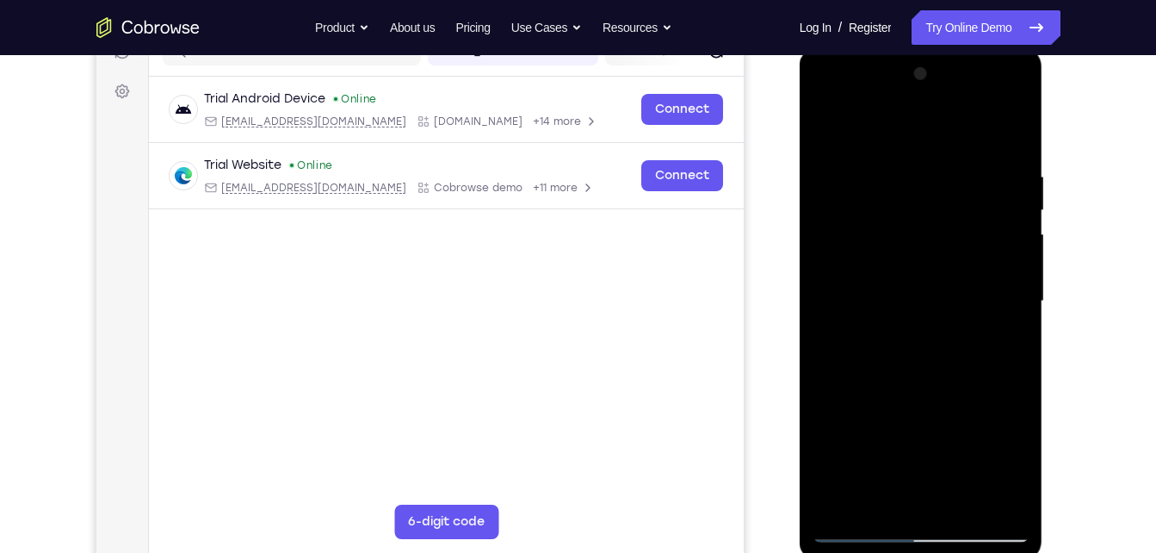
click at [907, 300] on div at bounding box center [921, 301] width 217 height 482
click at [908, 345] on div at bounding box center [921, 301] width 217 height 482
click at [881, 129] on div at bounding box center [921, 301] width 217 height 482
click at [827, 124] on div at bounding box center [921, 301] width 217 height 482
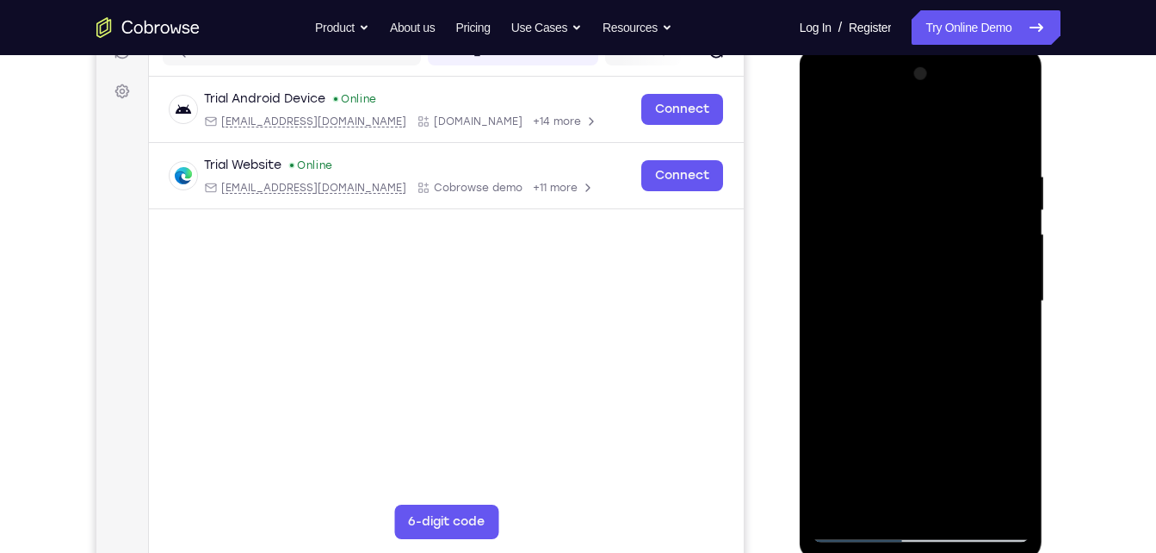
click at [825, 132] on div at bounding box center [921, 301] width 217 height 482
drag, startPoint x: 904, startPoint y: 179, endPoint x: 906, endPoint y: 296, distance: 117.1
click at [906, 296] on div at bounding box center [921, 301] width 217 height 482
drag, startPoint x: 992, startPoint y: 167, endPoint x: 895, endPoint y: 157, distance: 97.8
click at [895, 157] on div at bounding box center [921, 301] width 217 height 482
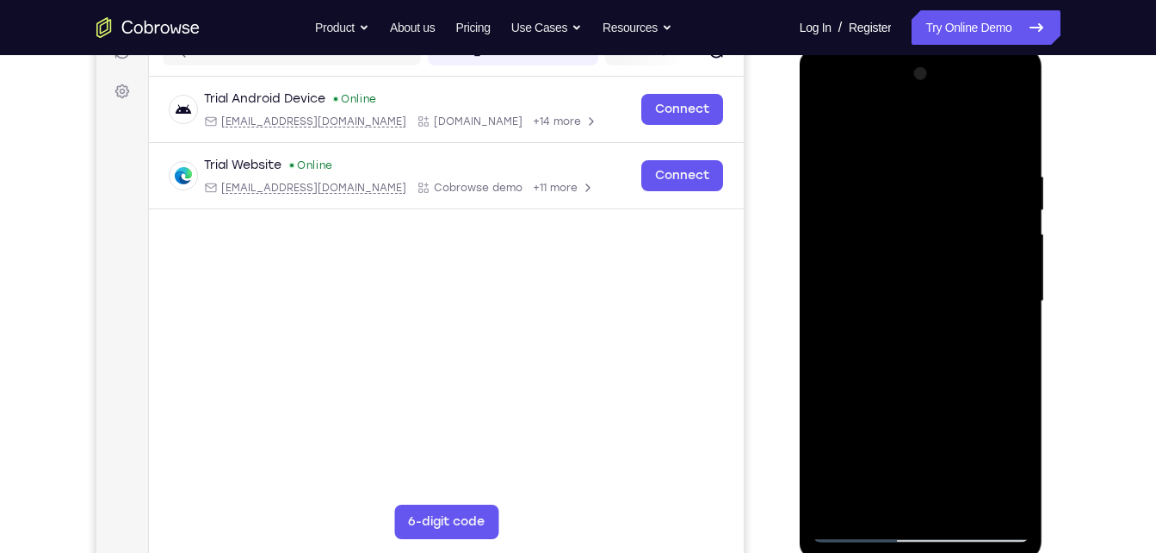
click at [909, 159] on div at bounding box center [921, 301] width 217 height 482
click at [987, 501] on div at bounding box center [921, 301] width 217 height 482
click at [995, 299] on div at bounding box center [921, 301] width 217 height 482
click at [1009, 133] on div at bounding box center [921, 301] width 217 height 482
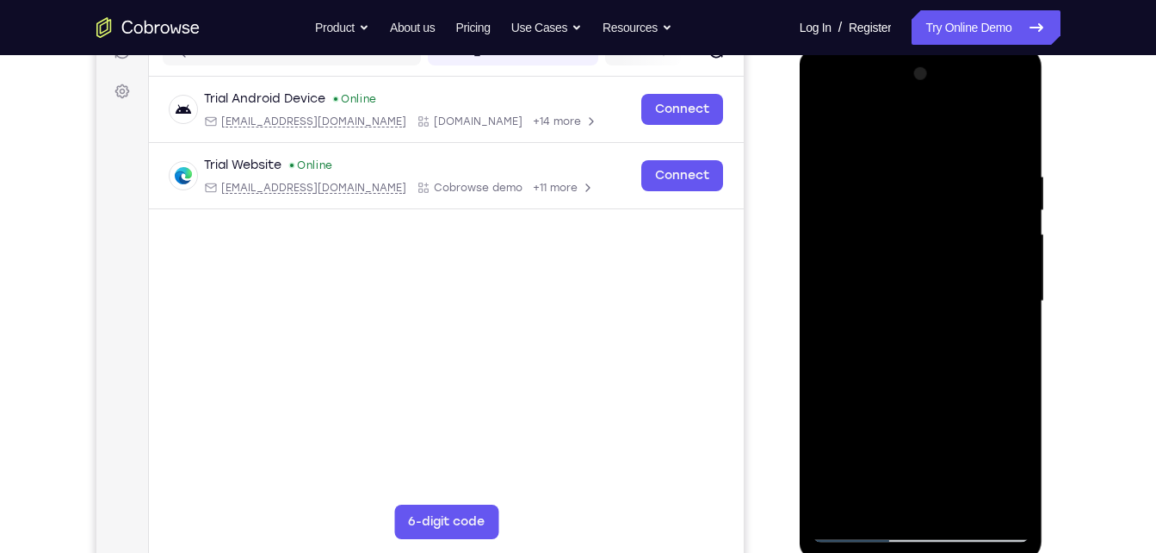
click at [884, 504] on div at bounding box center [921, 301] width 217 height 482
click at [881, 126] on div at bounding box center [921, 301] width 217 height 482
click at [868, 242] on div at bounding box center [921, 301] width 217 height 482
click at [837, 274] on div at bounding box center [921, 301] width 217 height 482
click at [973, 245] on div at bounding box center [921, 301] width 217 height 482
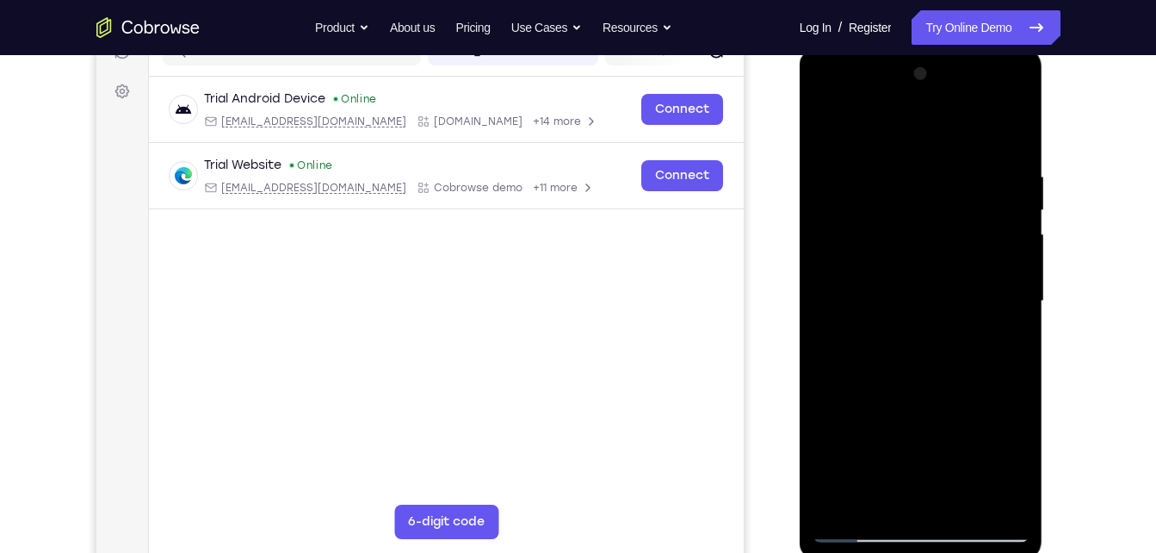
click at [973, 245] on div at bounding box center [921, 301] width 217 height 482
click at [998, 245] on div at bounding box center [921, 301] width 217 height 482
click at [1010, 81] on div at bounding box center [921, 301] width 217 height 482
click at [830, 125] on div at bounding box center [921, 301] width 217 height 482
click at [864, 152] on div at bounding box center [921, 301] width 217 height 482
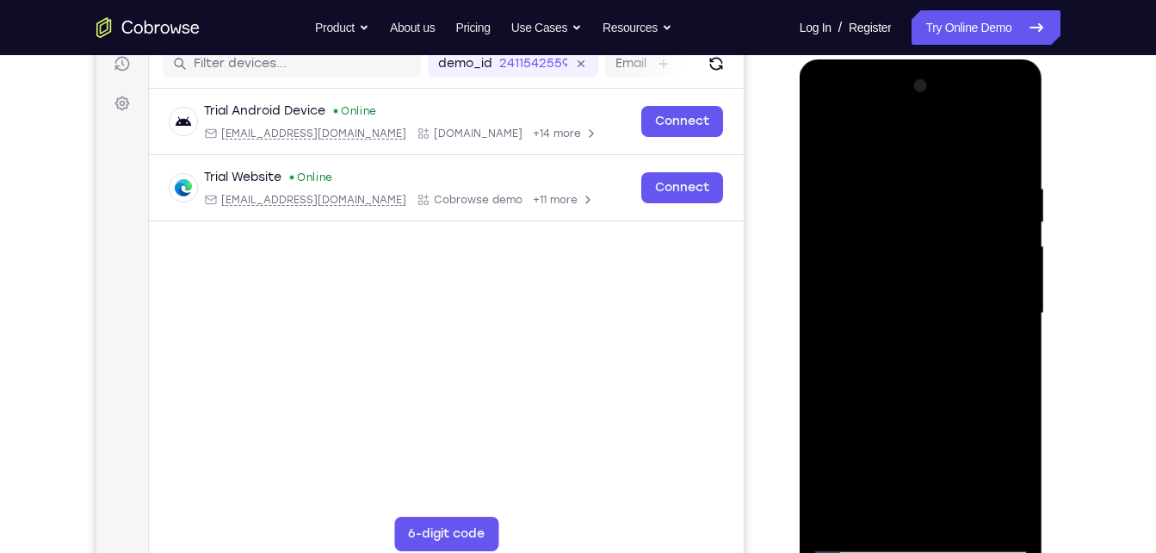
scroll to position [226, 0]
click at [964, 515] on div at bounding box center [921, 312] width 217 height 482
click at [823, 131] on div at bounding box center [921, 312] width 217 height 482
drag, startPoint x: 1006, startPoint y: 174, endPoint x: 873, endPoint y: 187, distance: 134.0
click at [873, 187] on div at bounding box center [921, 312] width 217 height 482
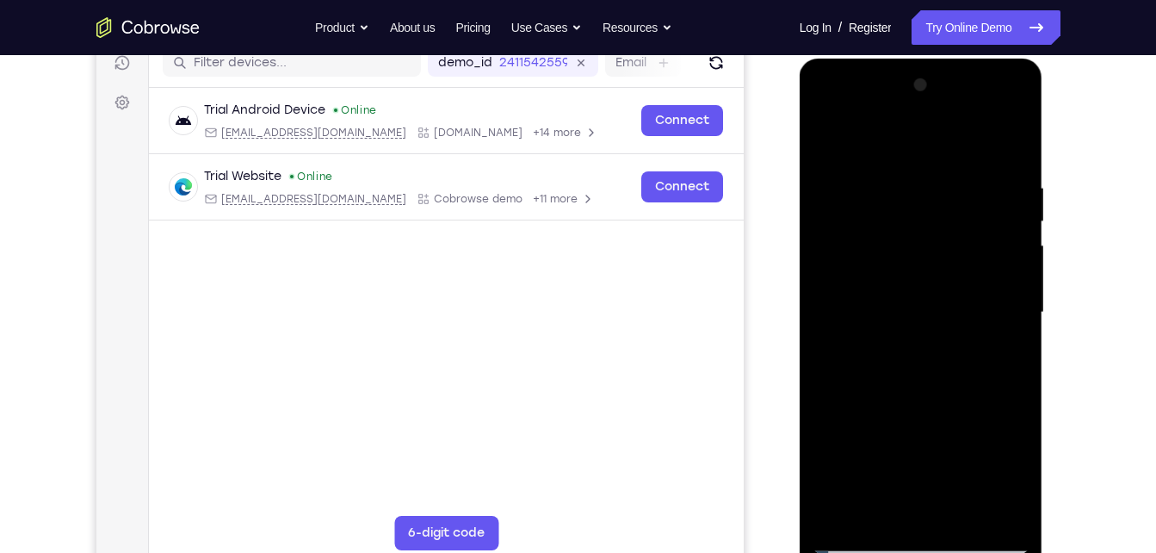
drag, startPoint x: 993, startPoint y: 183, endPoint x: 967, endPoint y: 187, distance: 26.9
click at [967, 187] on div at bounding box center [921, 312] width 217 height 482
drag, startPoint x: 1002, startPoint y: 173, endPoint x: 867, endPoint y: 178, distance: 135.2
click at [867, 178] on div at bounding box center [921, 312] width 217 height 482
click at [999, 176] on div at bounding box center [921, 312] width 217 height 482
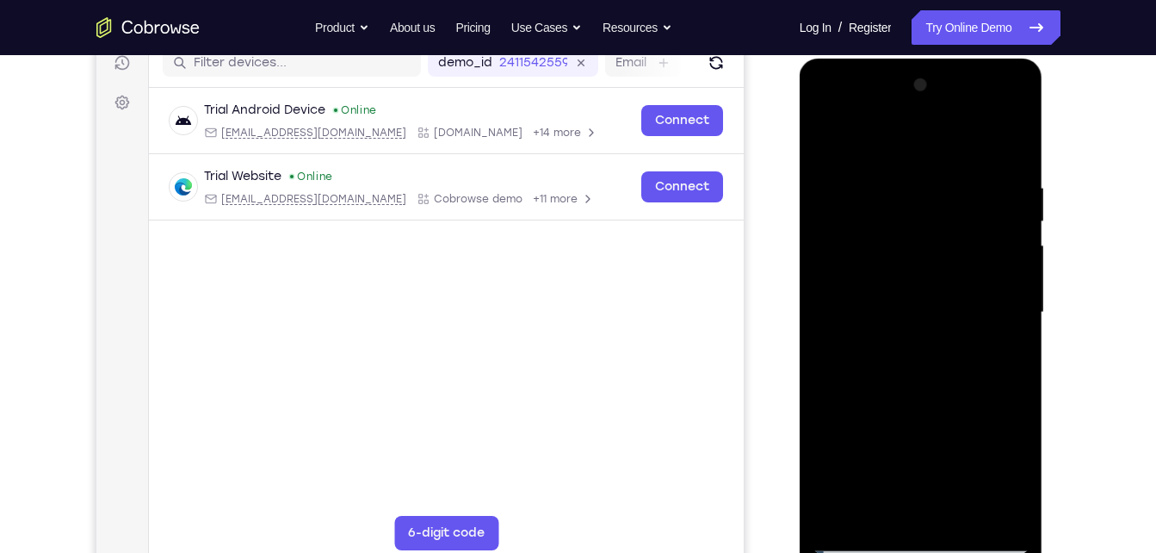
click at [986, 232] on div at bounding box center [921, 312] width 217 height 482
click at [1005, 247] on div at bounding box center [921, 312] width 217 height 482
click at [1011, 282] on div at bounding box center [921, 312] width 217 height 482
click at [1000, 300] on div at bounding box center [921, 312] width 217 height 482
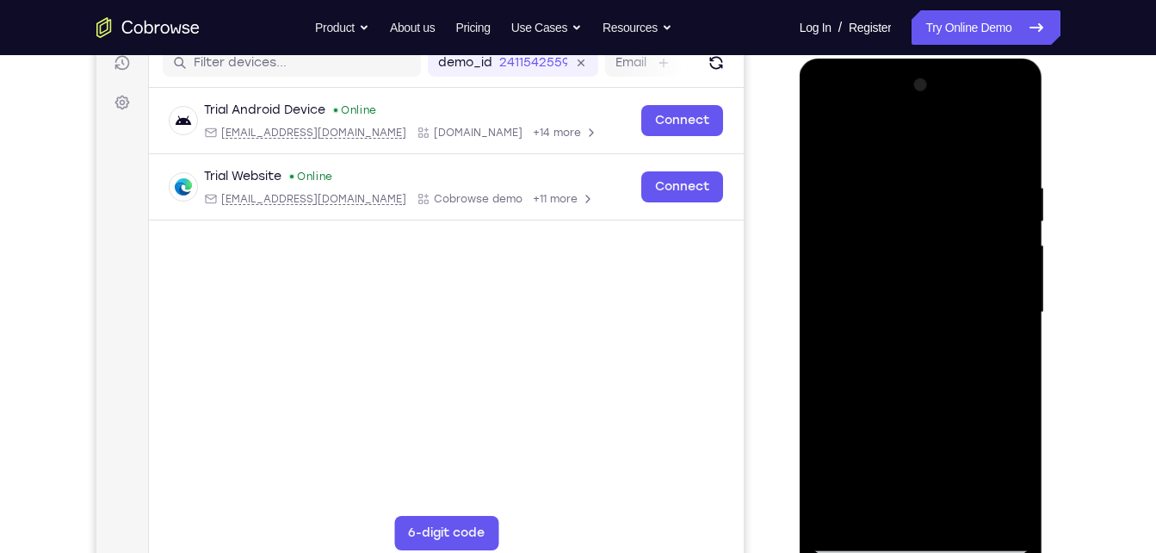
click at [832, 355] on div at bounding box center [921, 312] width 217 height 482
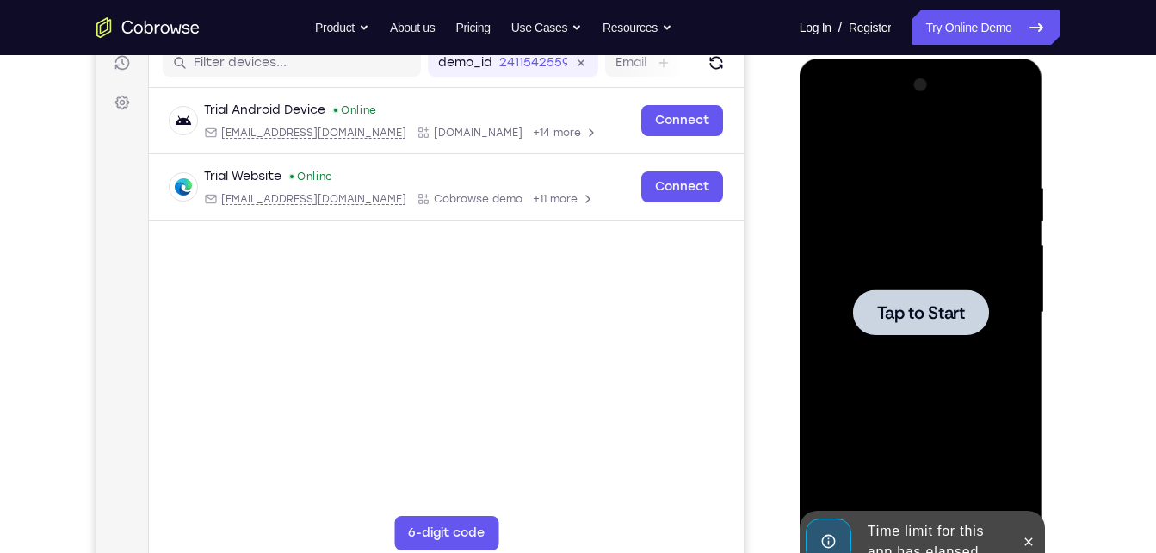
click at [832, 355] on div at bounding box center [921, 312] width 217 height 482
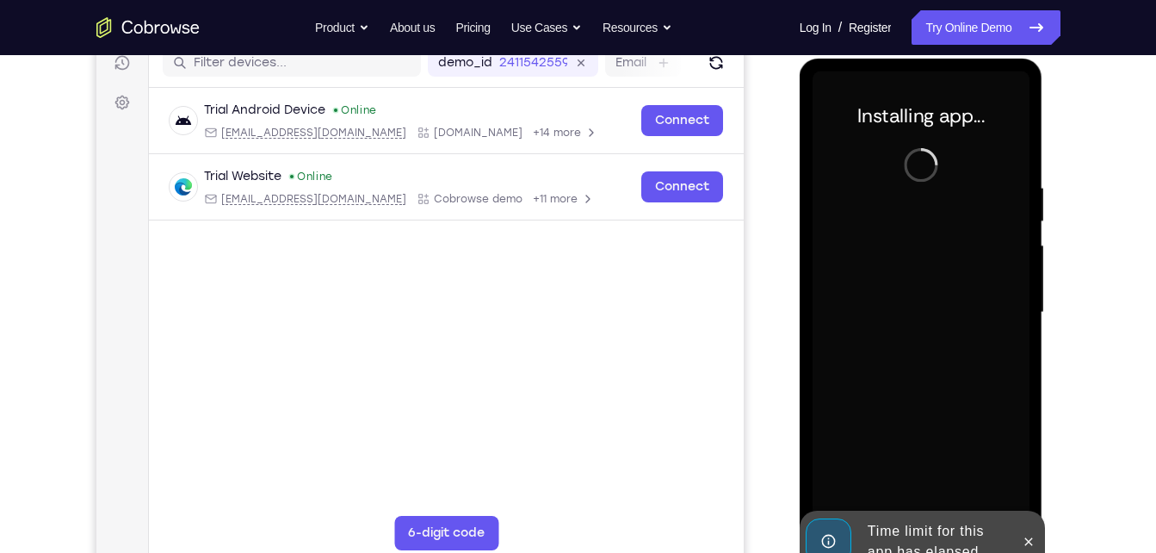
drag, startPoint x: 1013, startPoint y: 284, endPoint x: 102, endPoint y: -64, distance: 974.8
click at [800, 59] on html "Online web based iOS Simulators and Android Emulators. Run iPhone, iPad, Mobile…" at bounding box center [922, 317] width 245 height 516
